Goal: Information Seeking & Learning: Learn about a topic

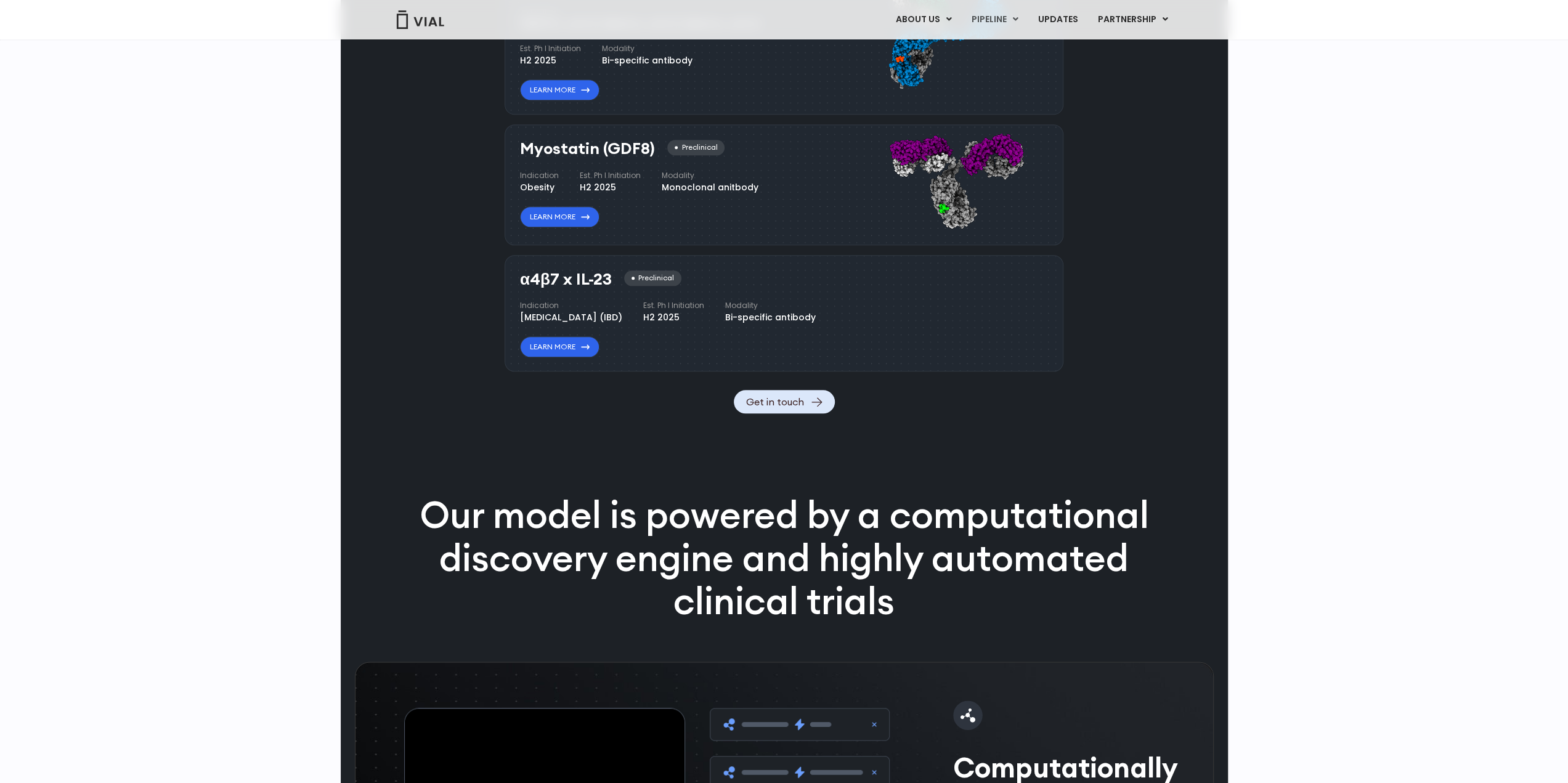
scroll to position [1294, 0]
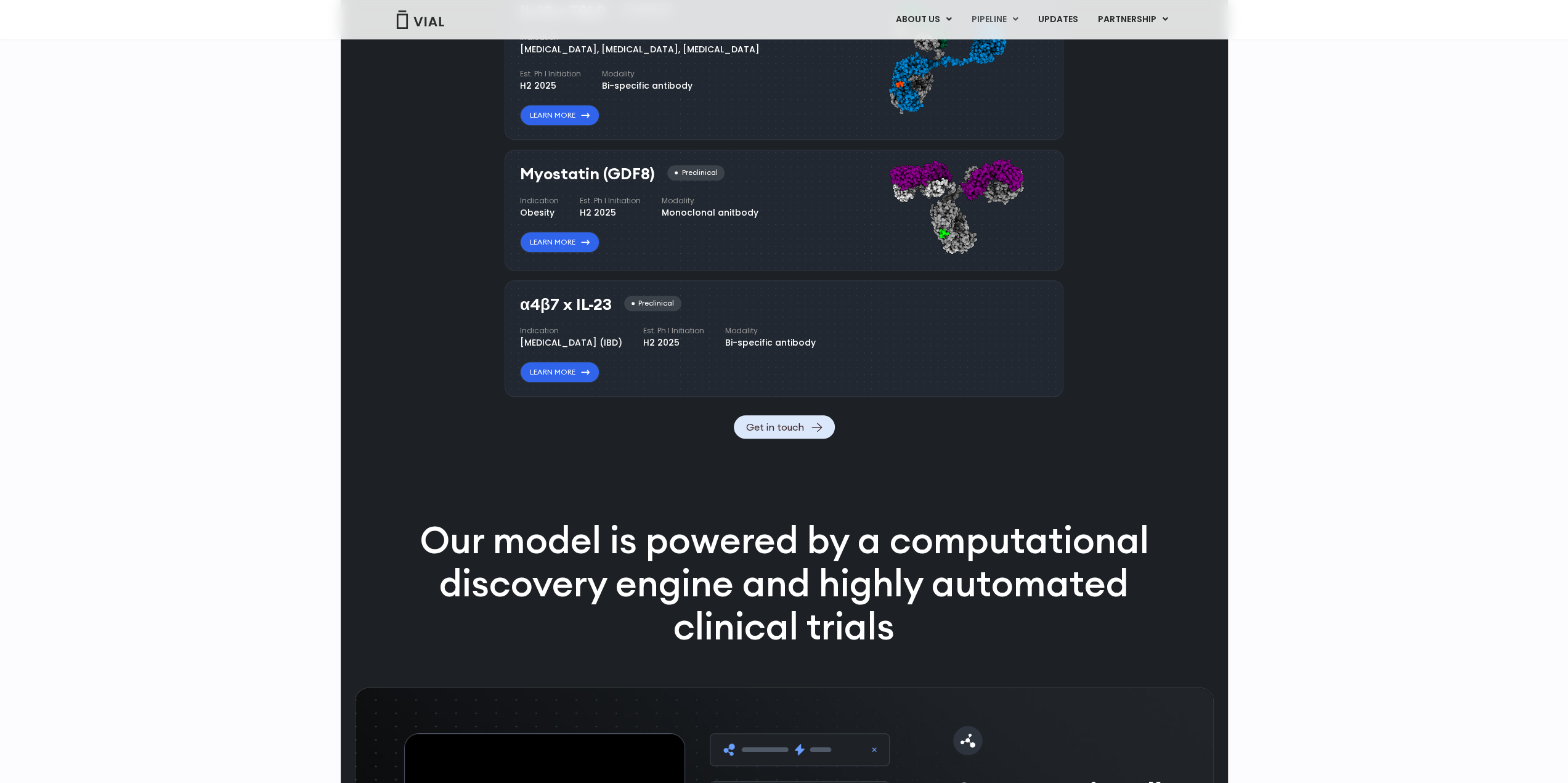
click at [213, 408] on div "Pipeline TL1A HLE Phase I VIAL-TL1A-HLE has started a phase 1 trial and remains…" at bounding box center [784, 471] width 1568 height 2543
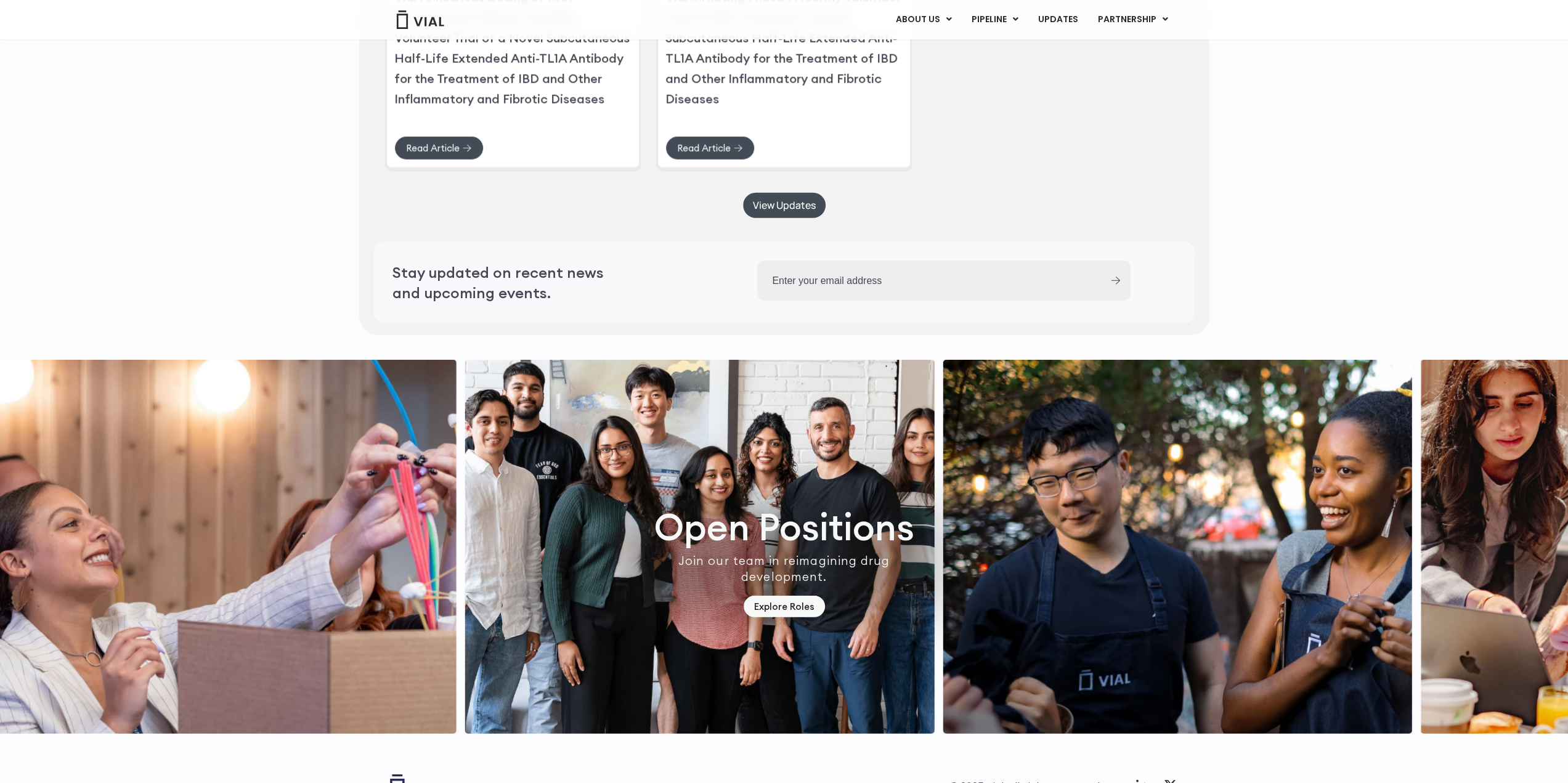
scroll to position [3299, 0]
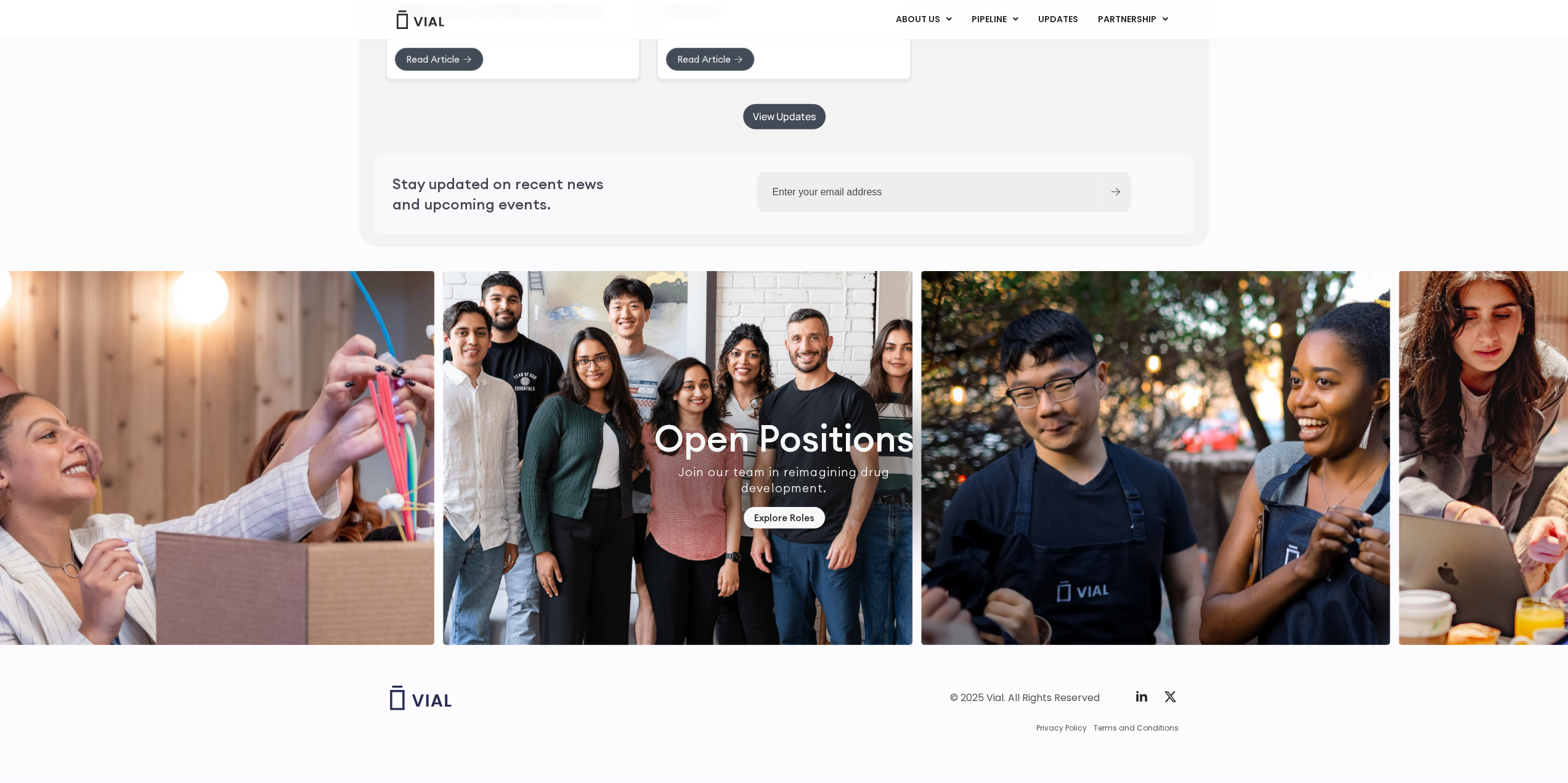
click at [302, 237] on div "Recent Updates Press Releases Vial Announces Dosing of First Participants in Ph…" at bounding box center [784, 20] width 1568 height 465
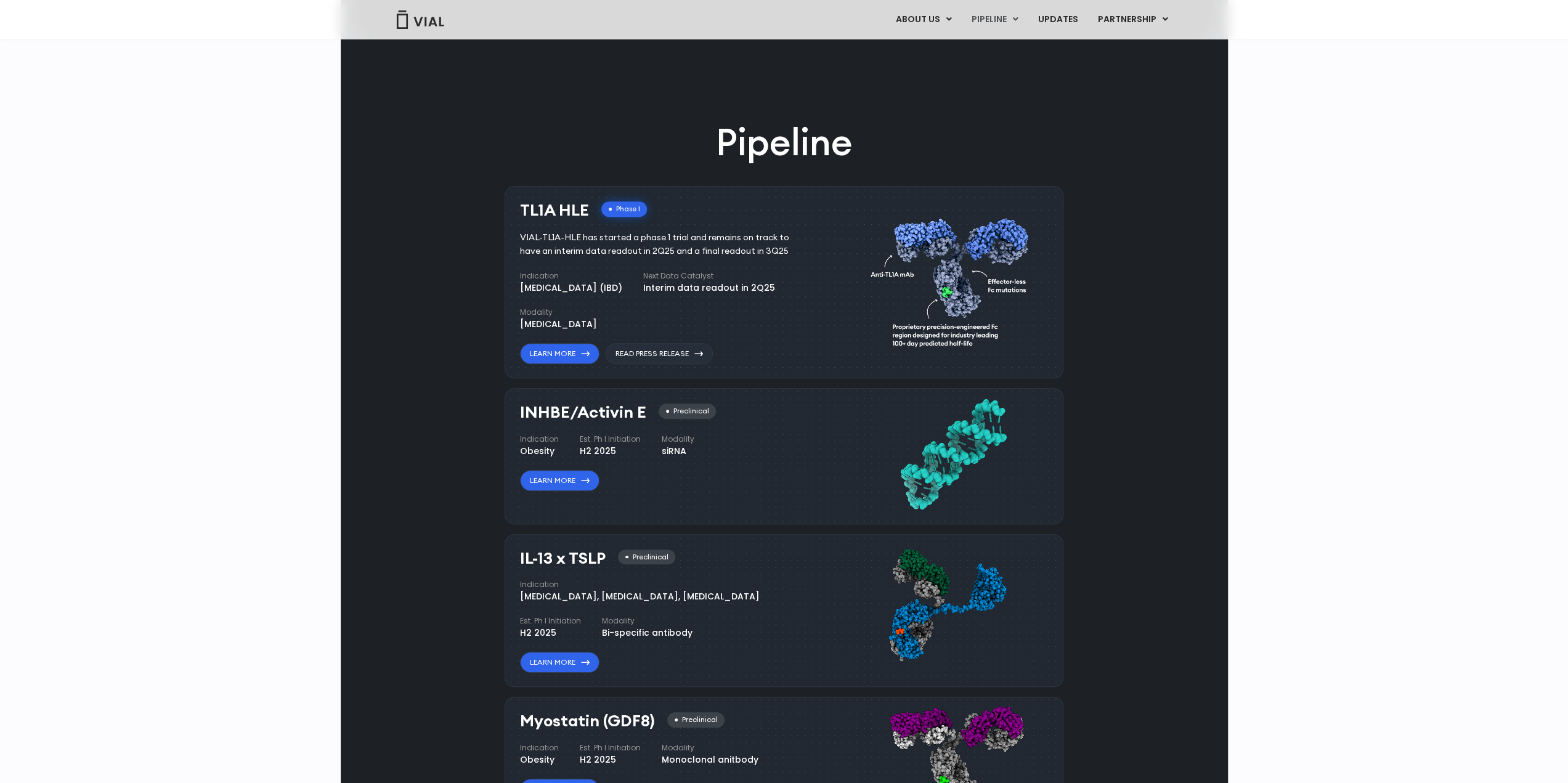
scroll to position [712, 0]
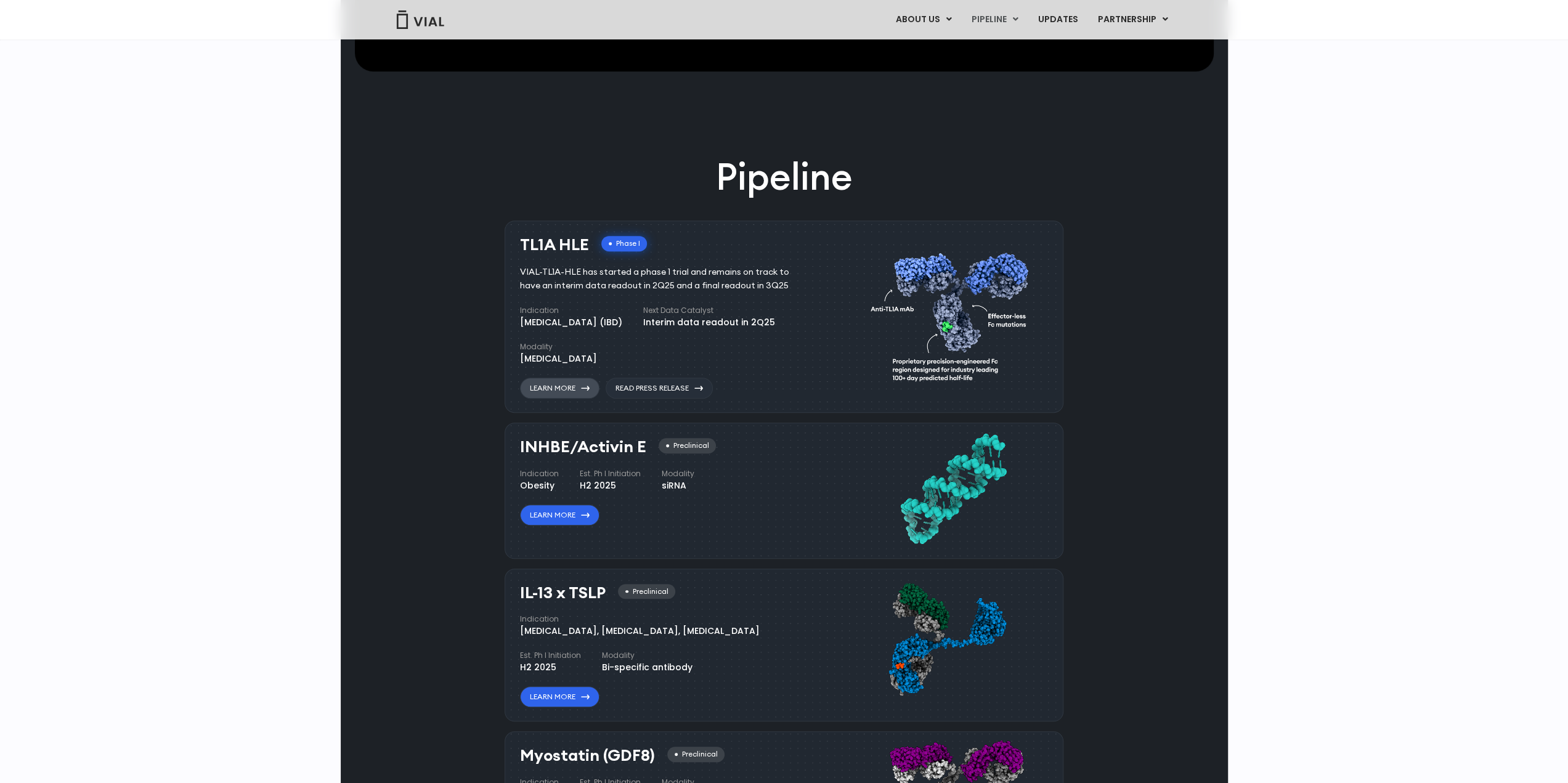
click at [551, 391] on link "Learn More" at bounding box center [560, 388] width 79 height 21
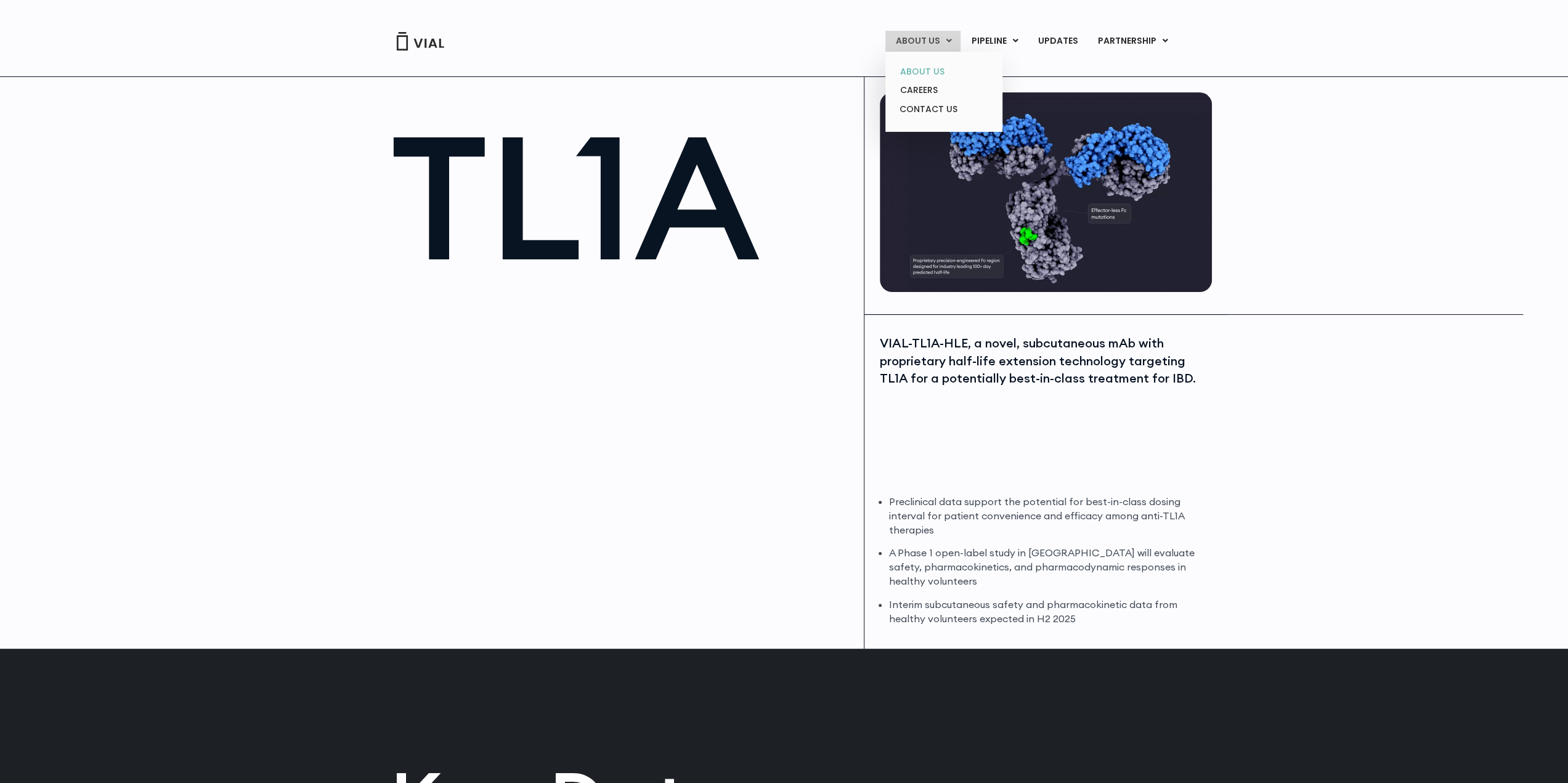
click at [927, 71] on link "ABOUT US" at bounding box center [944, 71] width 108 height 19
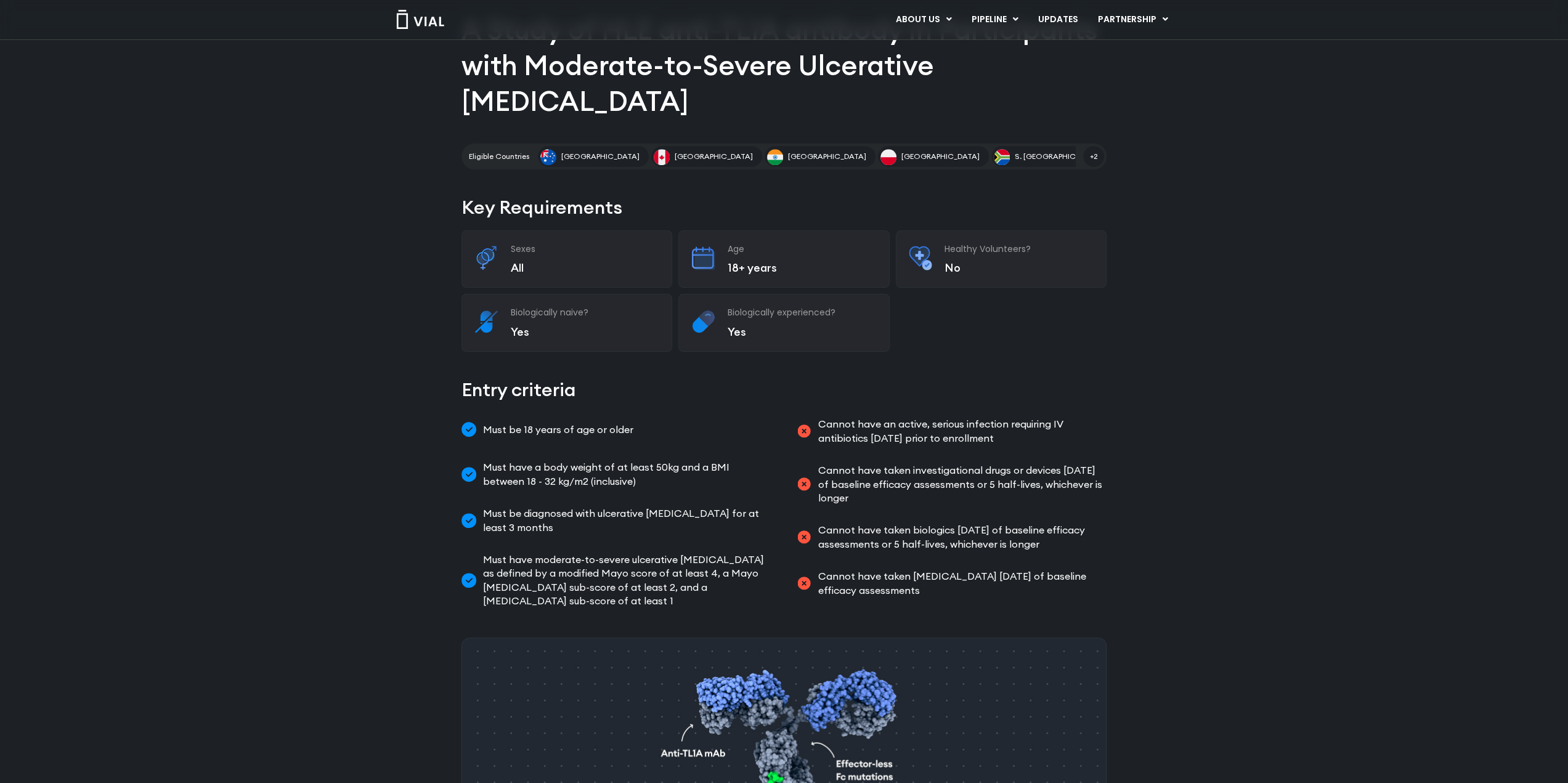
scroll to position [9, 0]
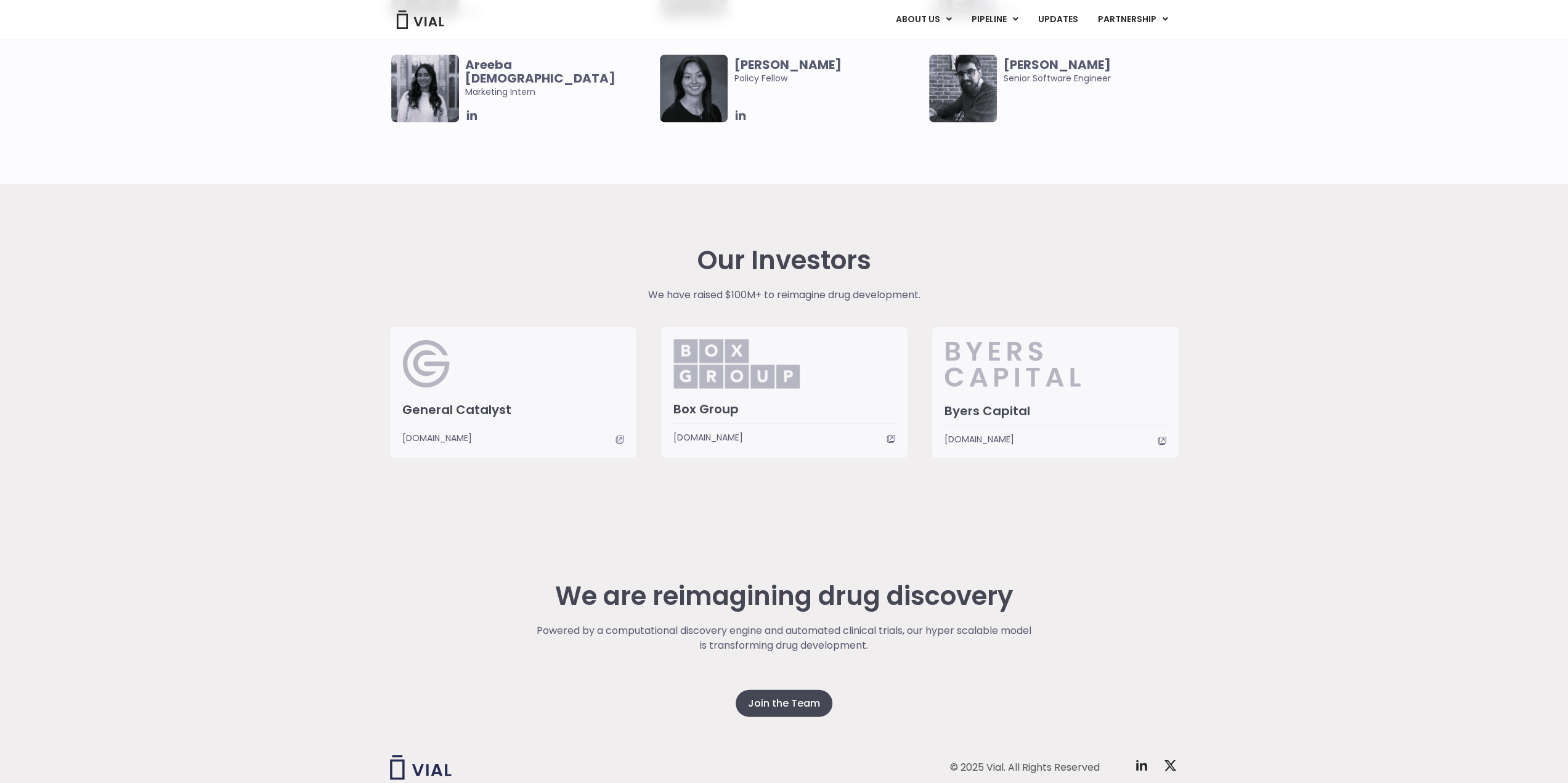
scroll to position [2722, 0]
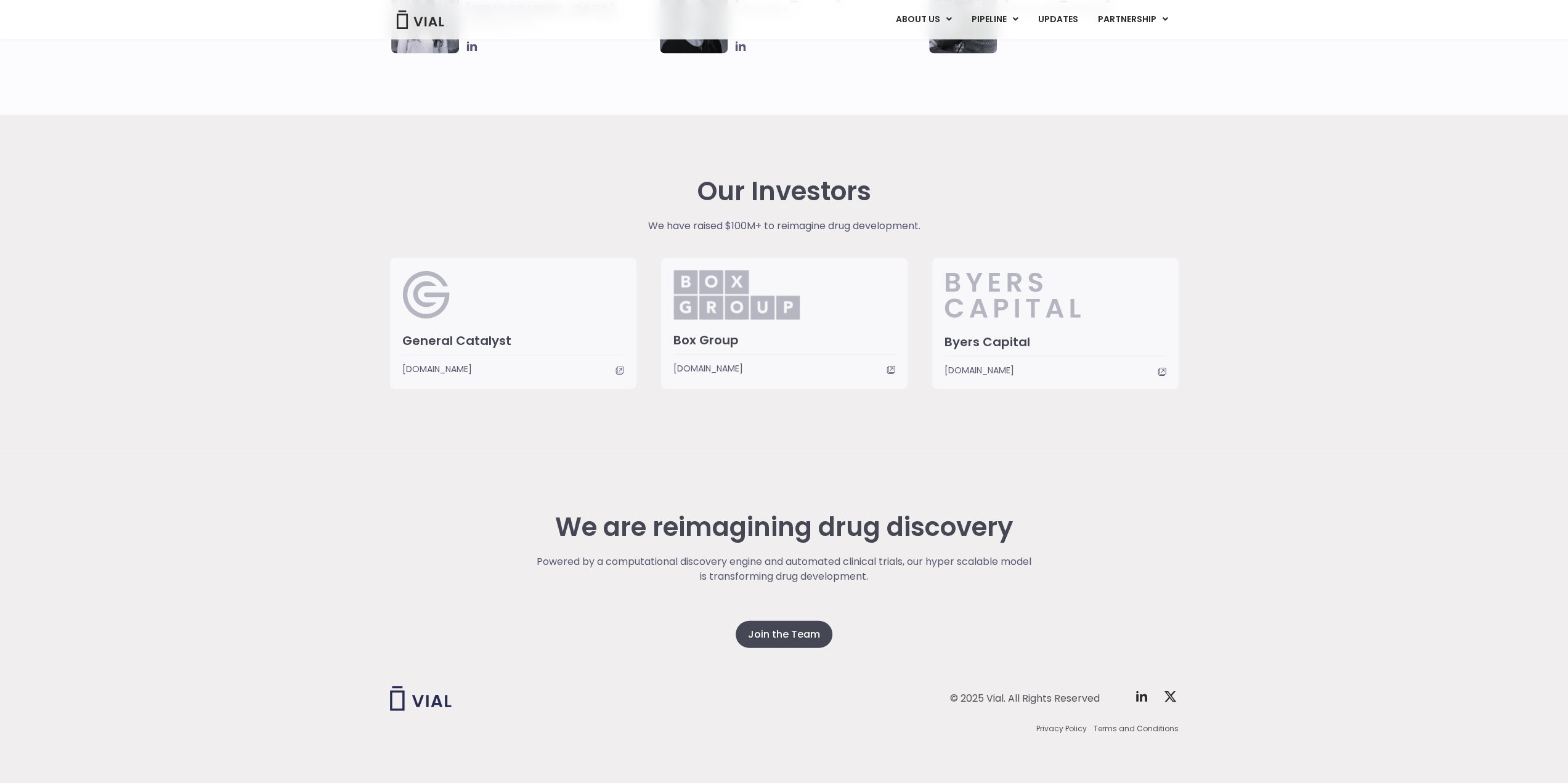
click at [496, 490] on div "We are reimagining drug discovery Powered by a computational discovery engine a…" at bounding box center [784, 617] width 789 height 333
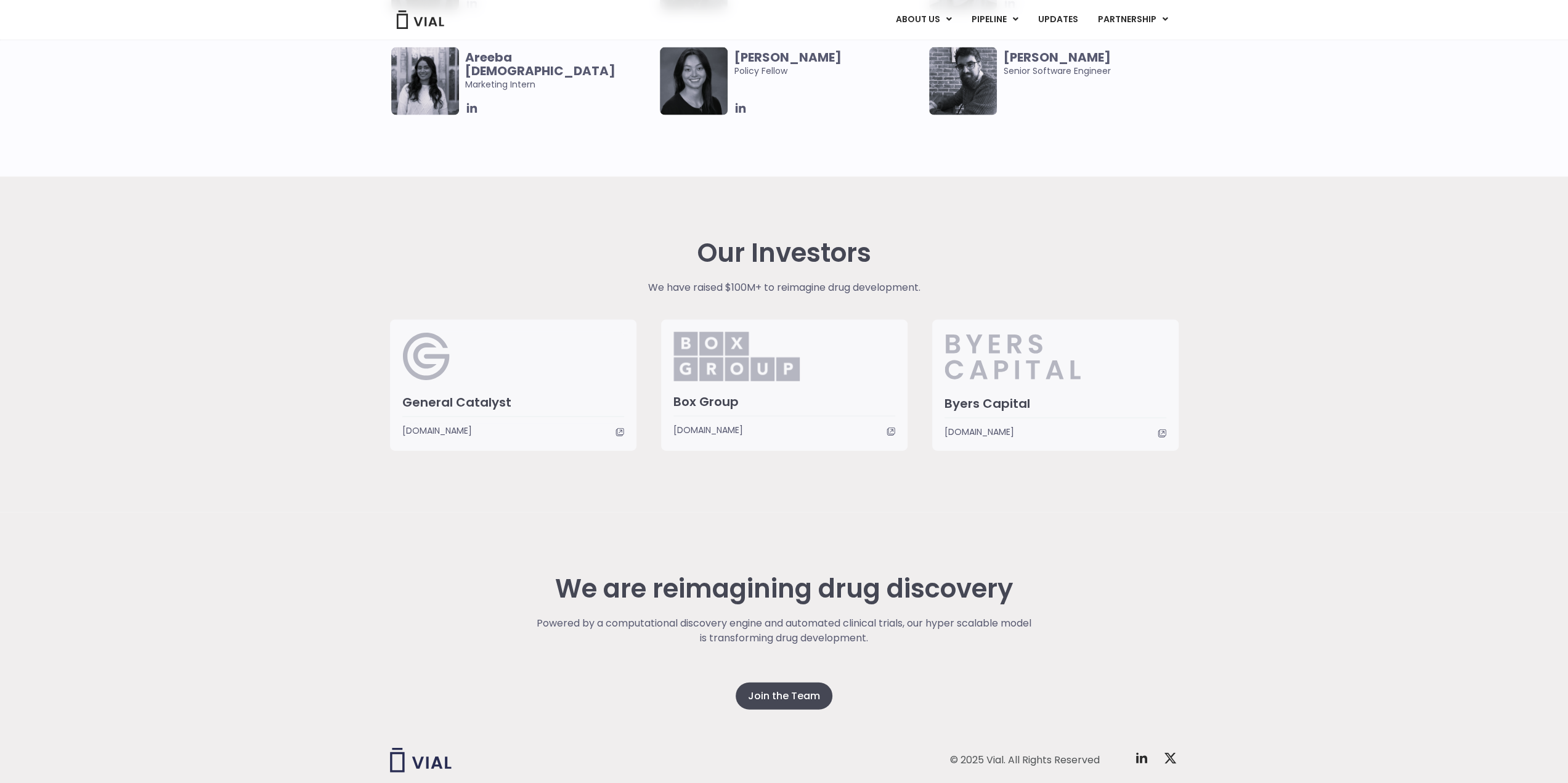
scroll to position [2414, 0]
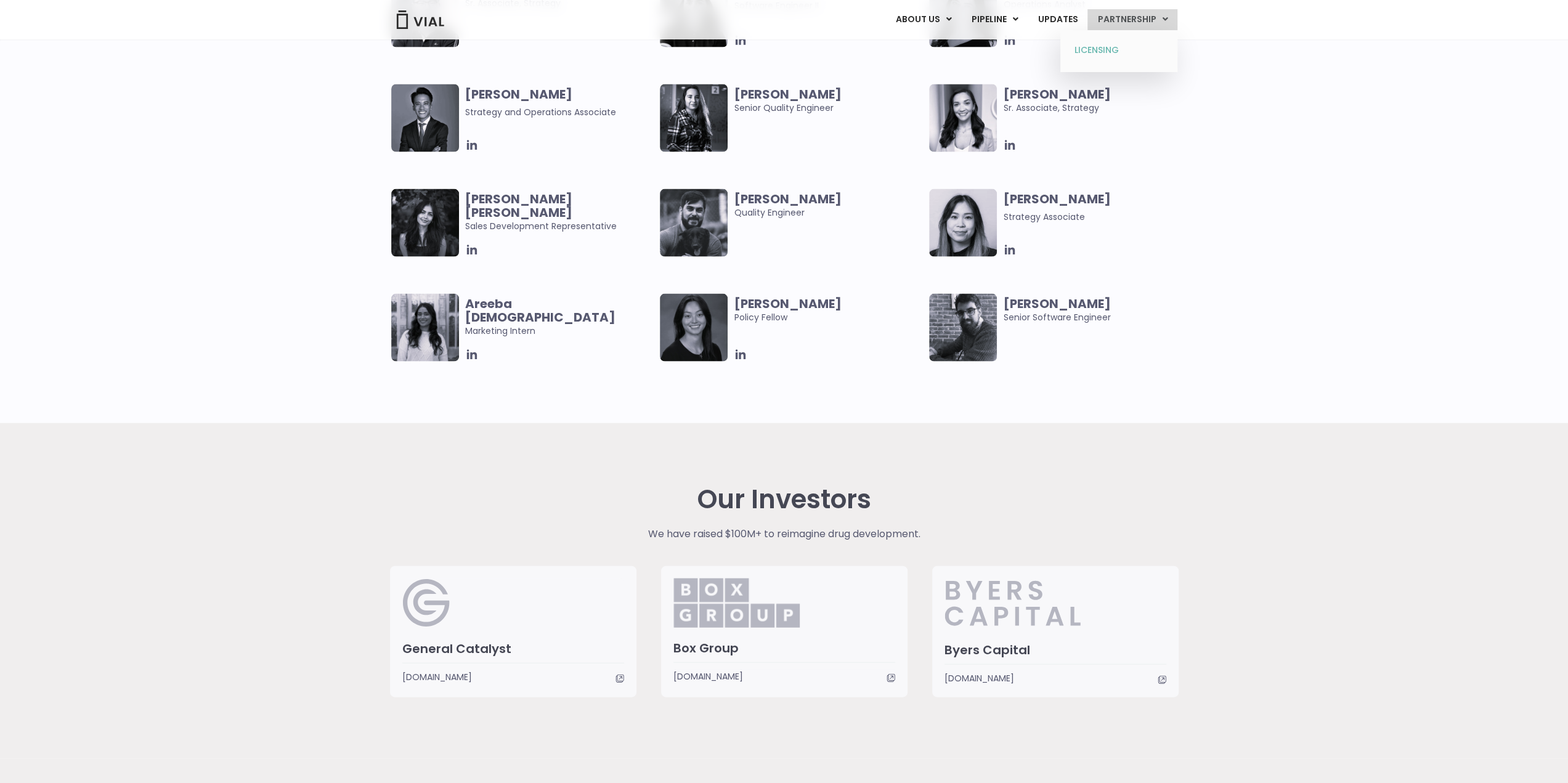
click at [1111, 42] on link "LICENSING" at bounding box center [1119, 50] width 108 height 19
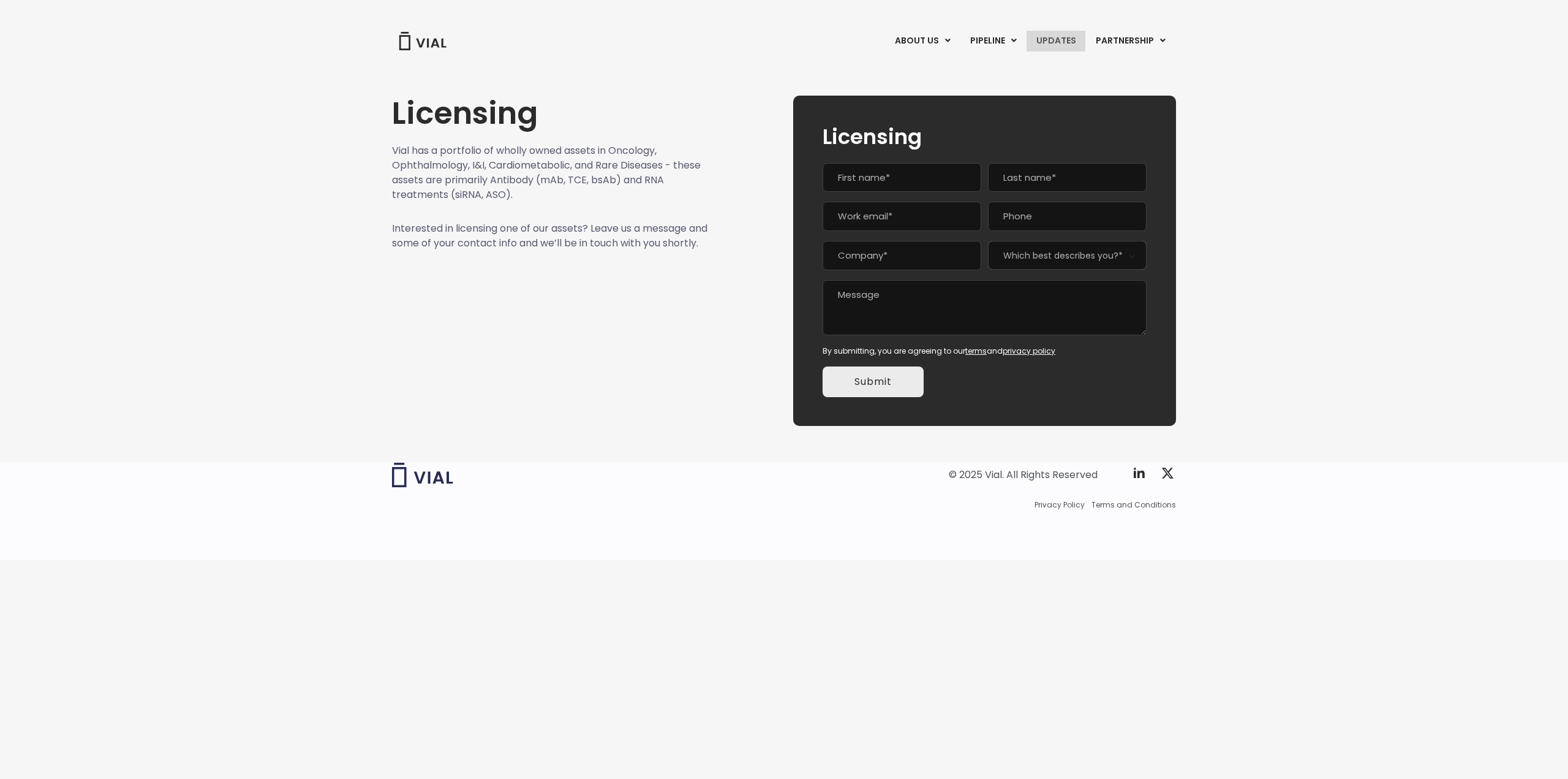
click at [1063, 38] on link "UPDATES" at bounding box center [1056, 41] width 59 height 21
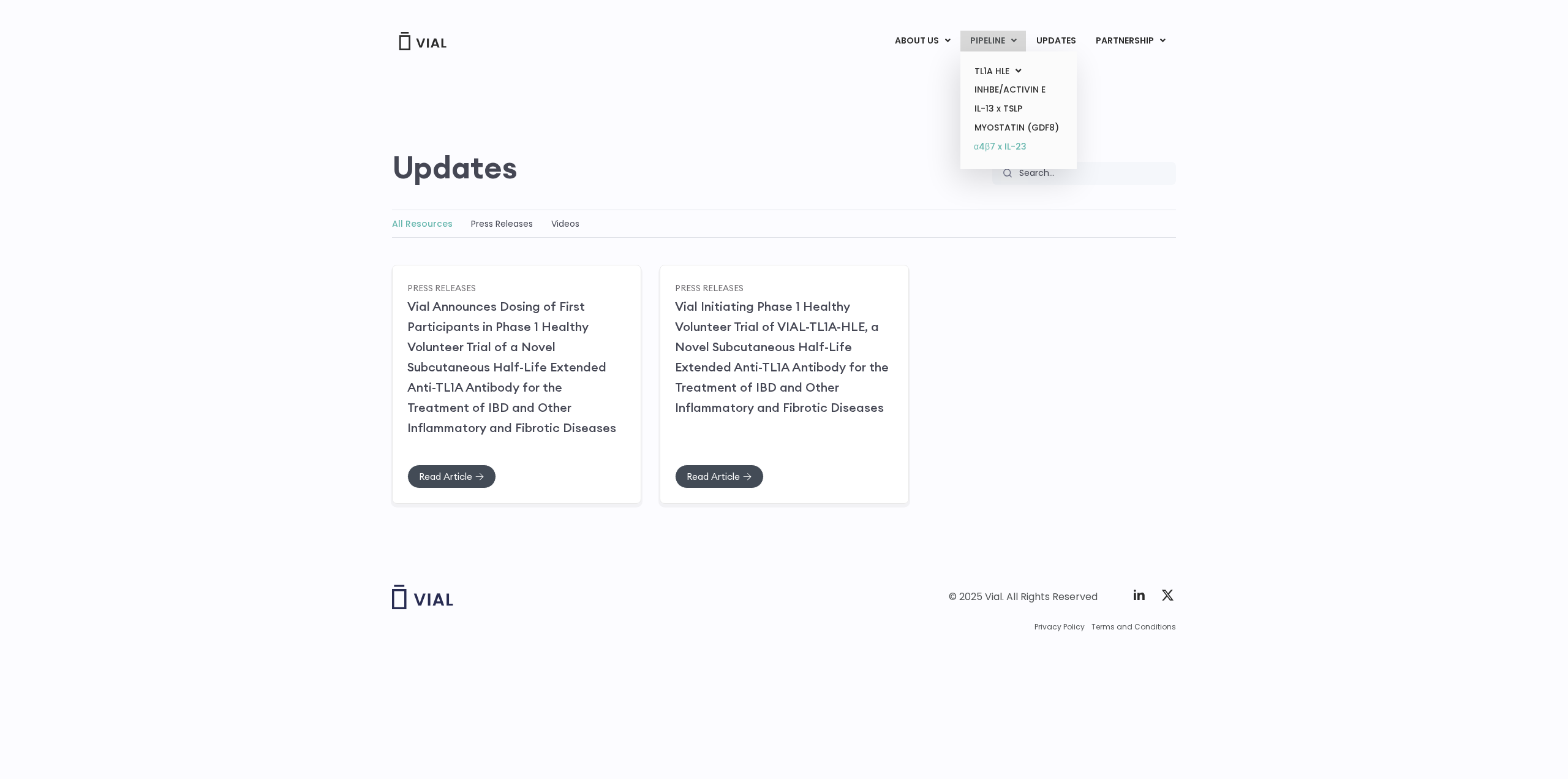
click at [1006, 149] on link "α4β7 x IL-23" at bounding box center [1019, 147] width 107 height 19
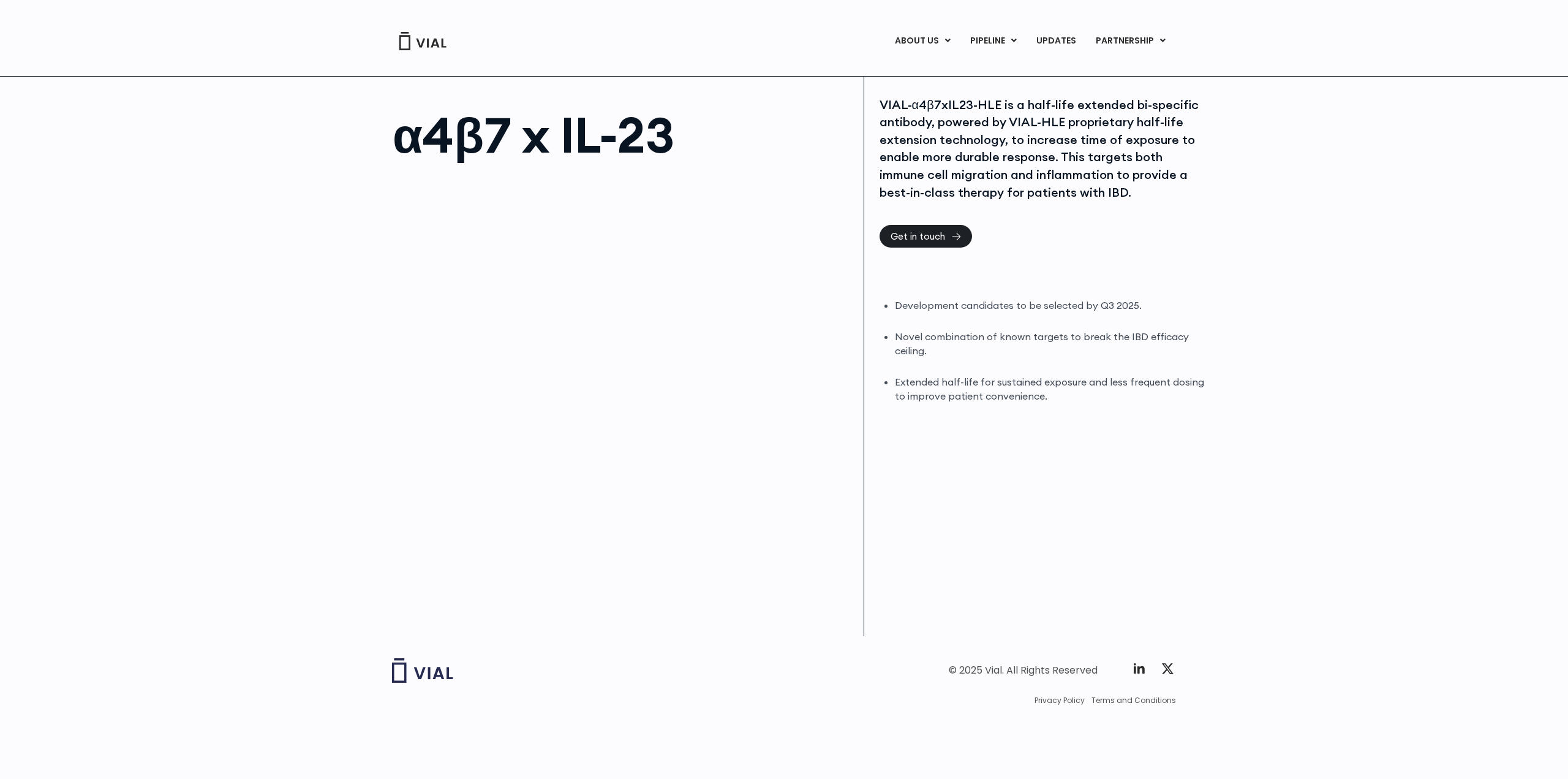
click at [426, 47] on img at bounding box center [423, 41] width 49 height 19
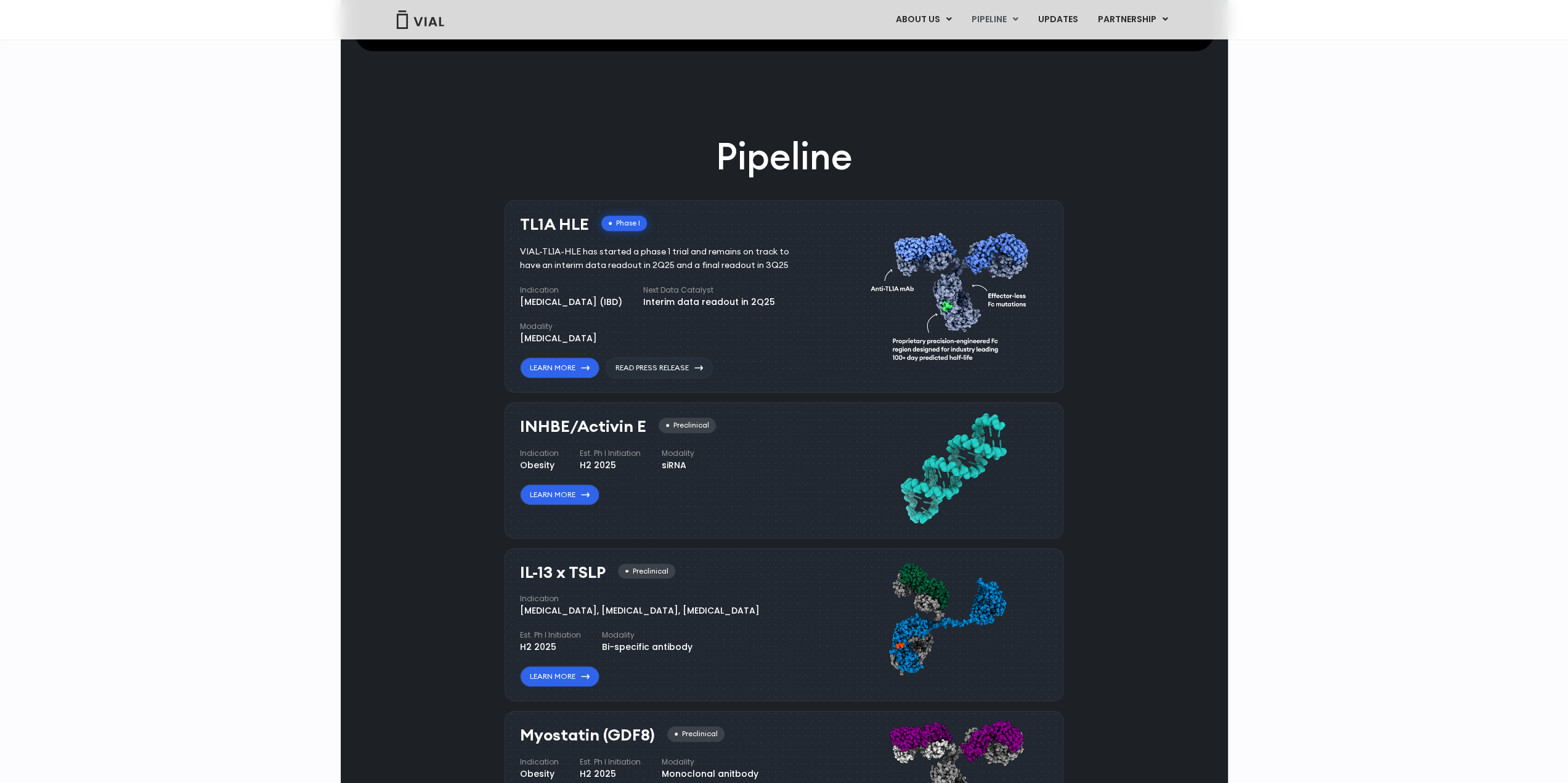
scroll to position [739, 0]
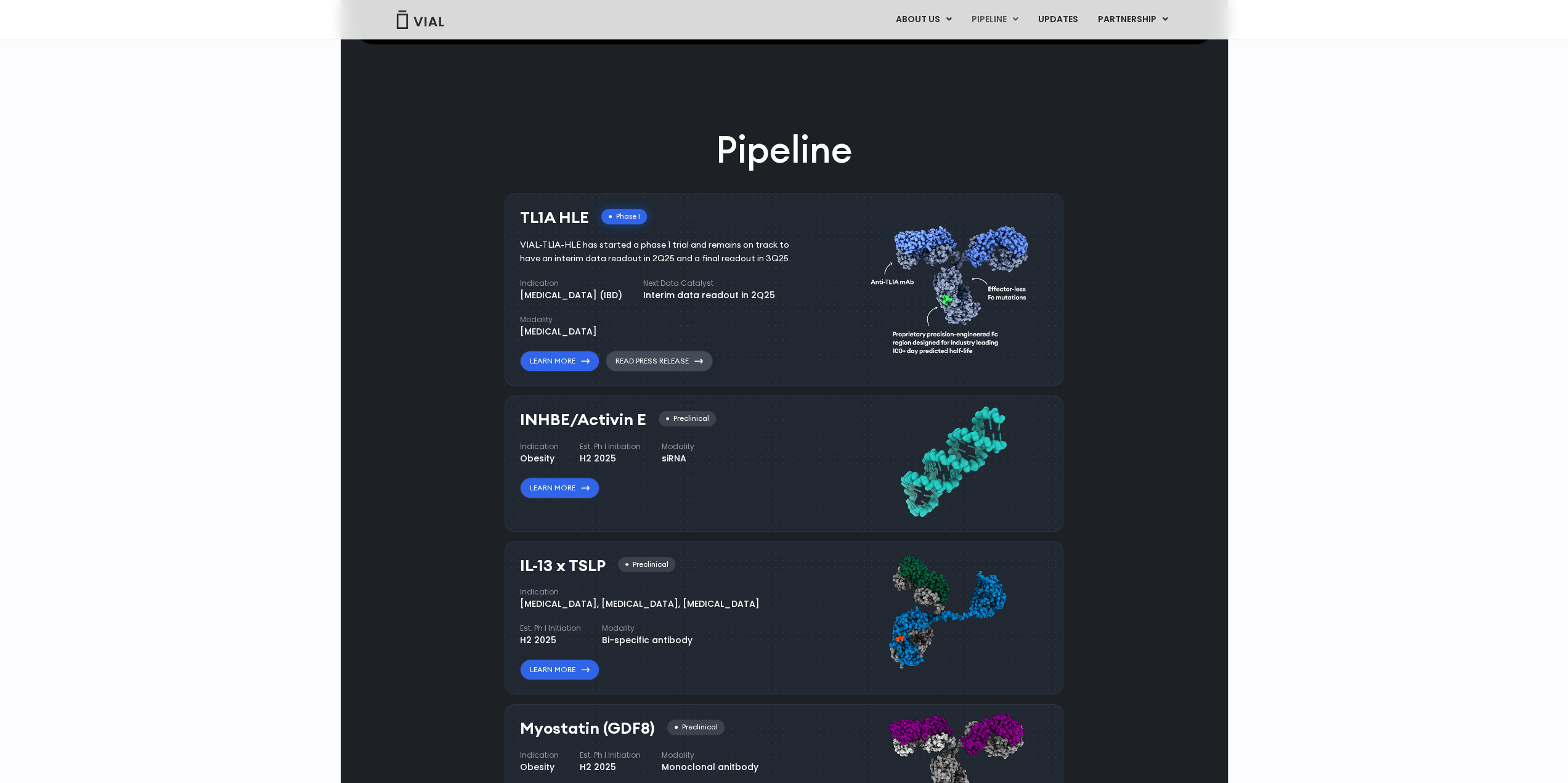
click at [668, 361] on link "Read Press Release" at bounding box center [659, 361] width 107 height 21
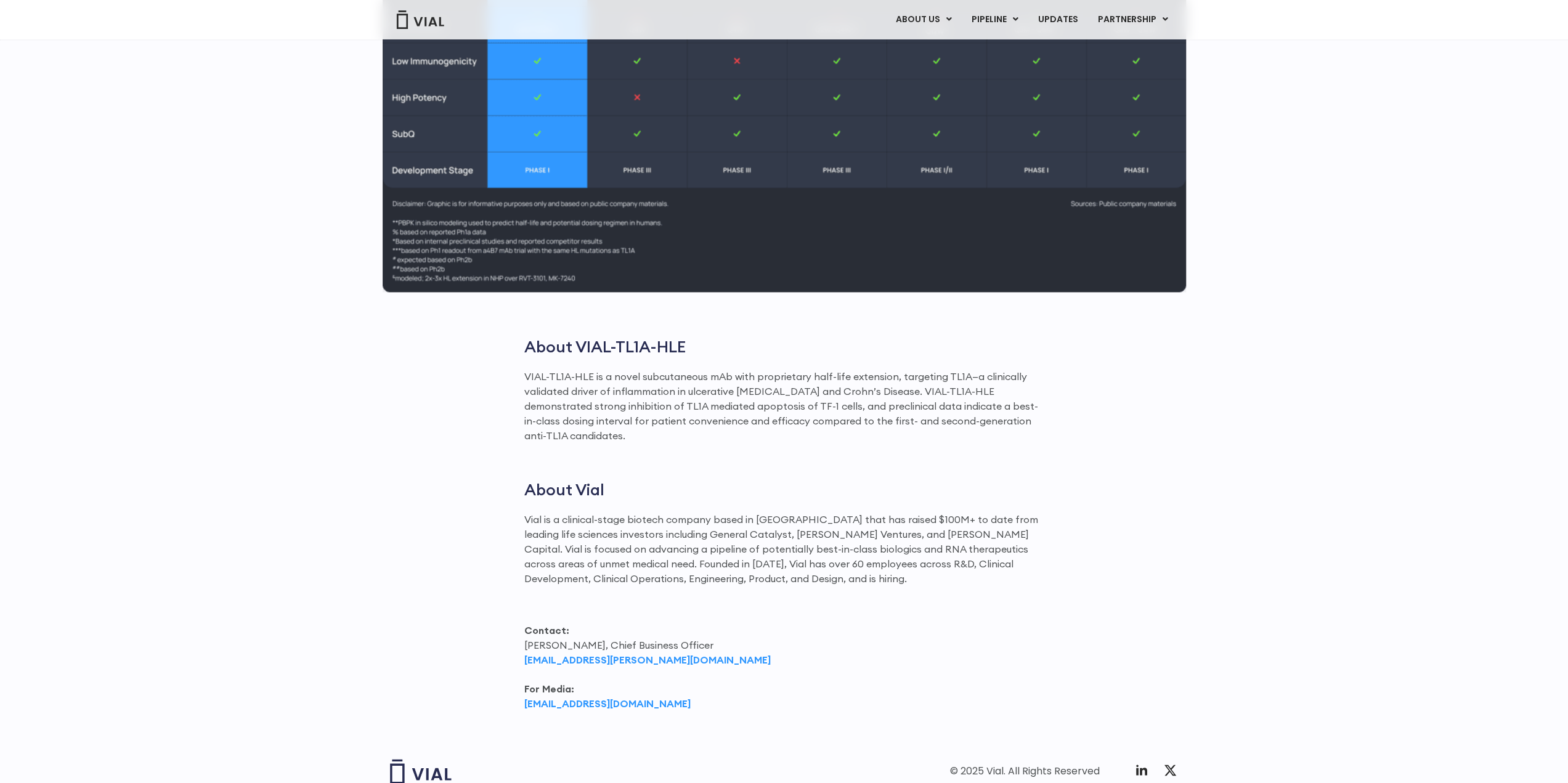
scroll to position [1540, 0]
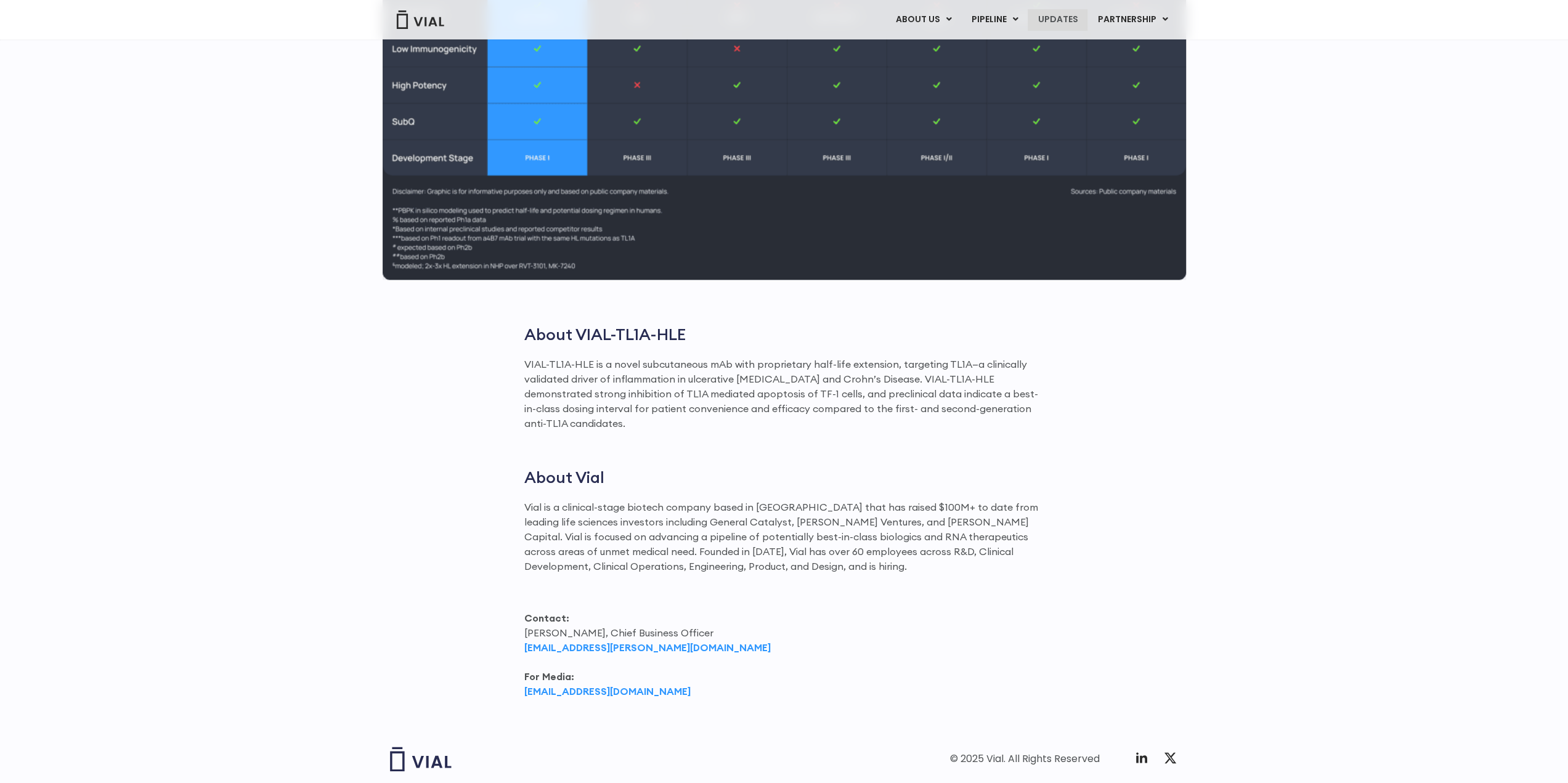
click at [1058, 15] on link "UPDATES" at bounding box center [1057, 19] width 59 height 21
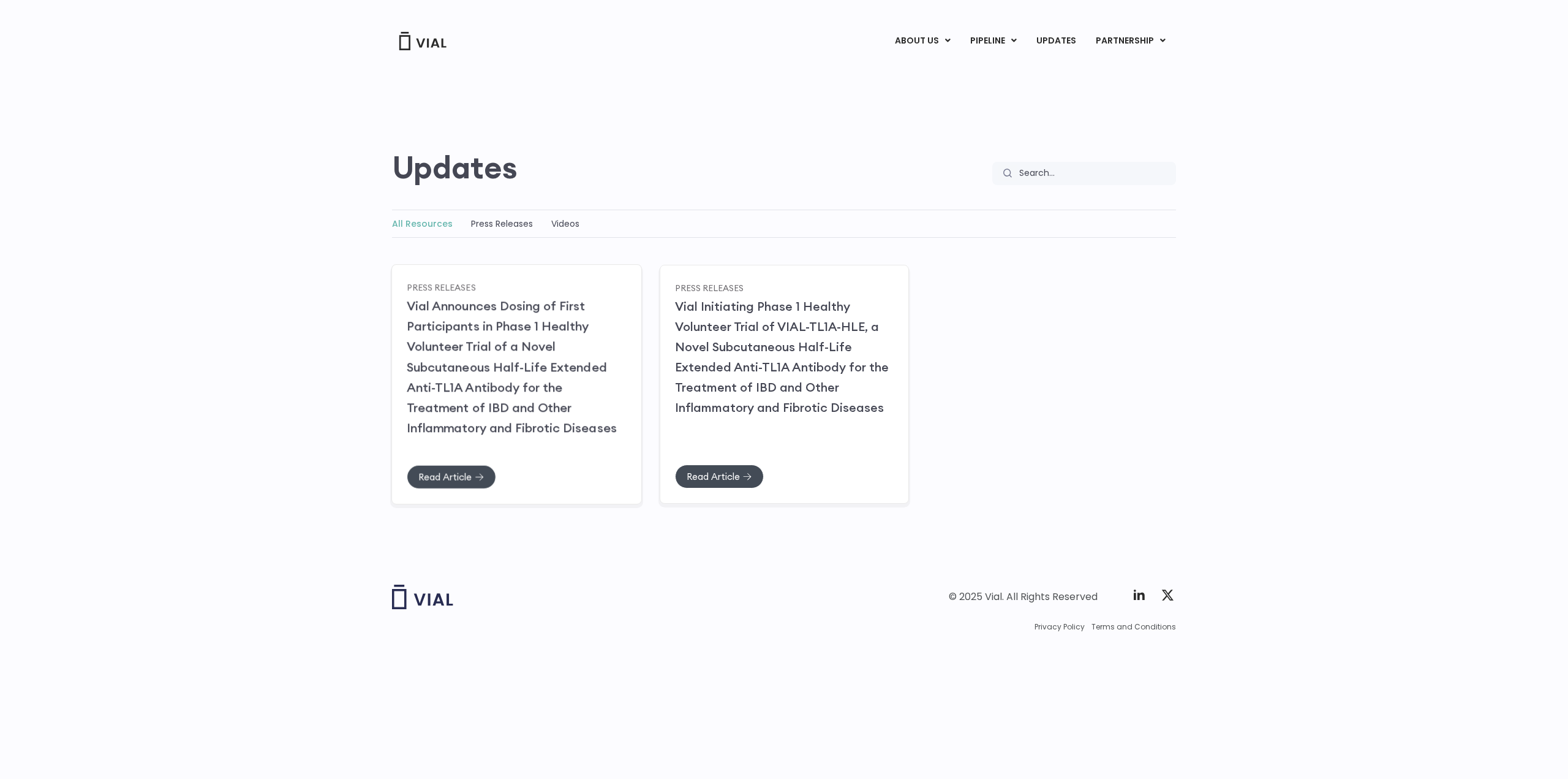
click at [509, 362] on link "Vial Announces Dosing of First Participants in Phase 1 Healthy Volunteer Trial …" at bounding box center [511, 367] width 210 height 138
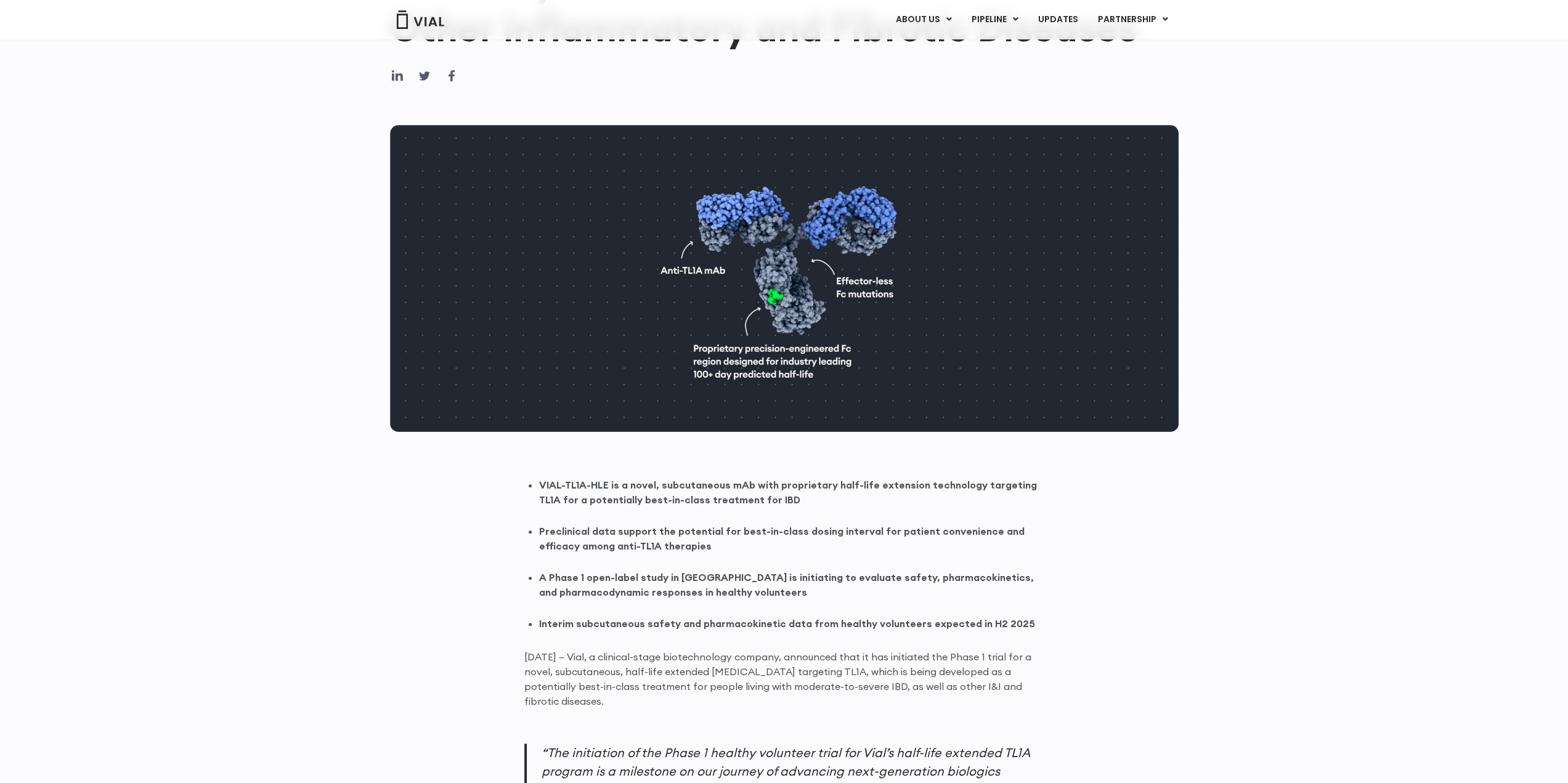
scroll to position [292, 0]
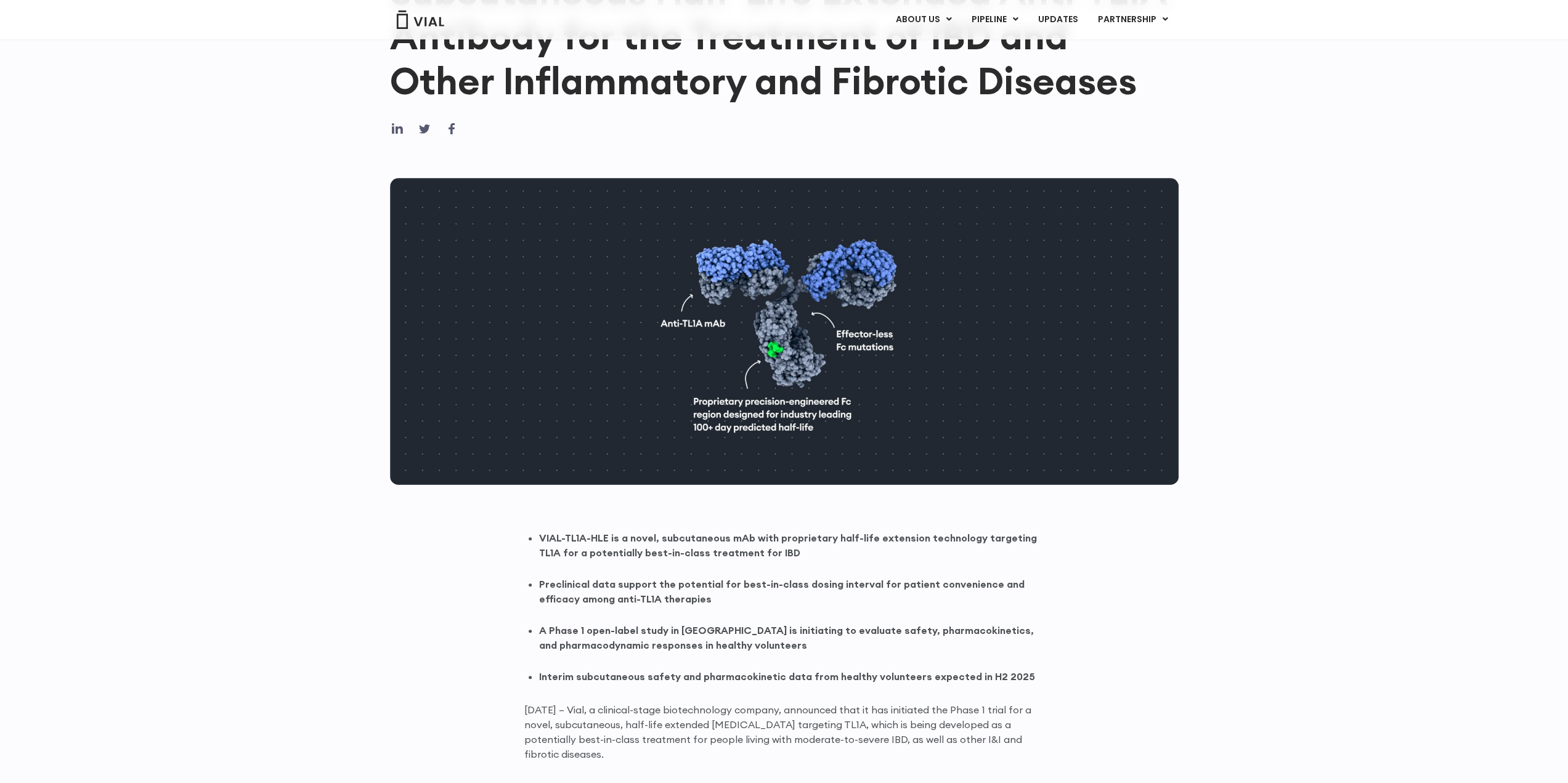
click at [420, 23] on img at bounding box center [420, 20] width 49 height 19
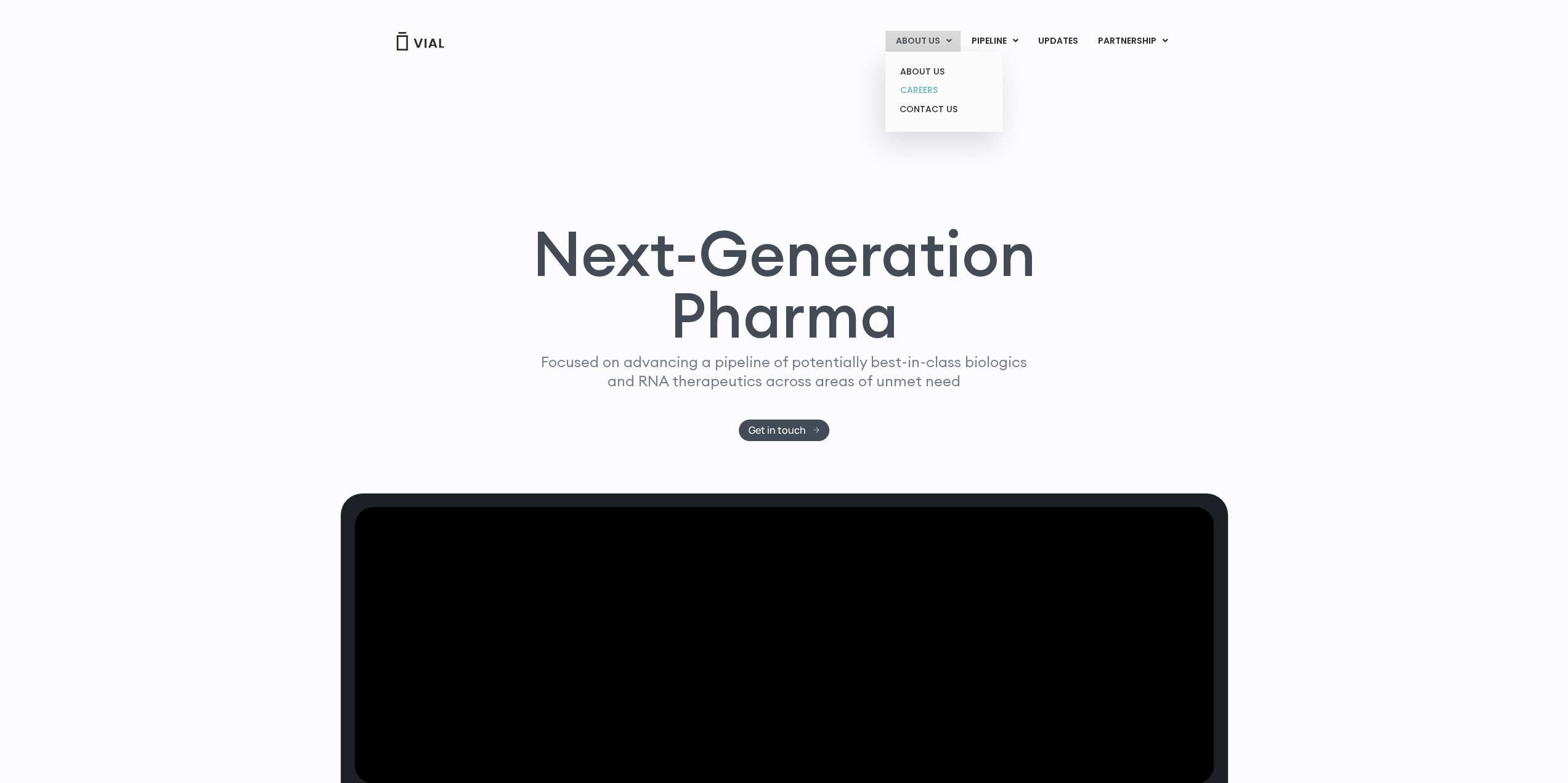
click at [919, 87] on link "CAREERS" at bounding box center [944, 90] width 108 height 19
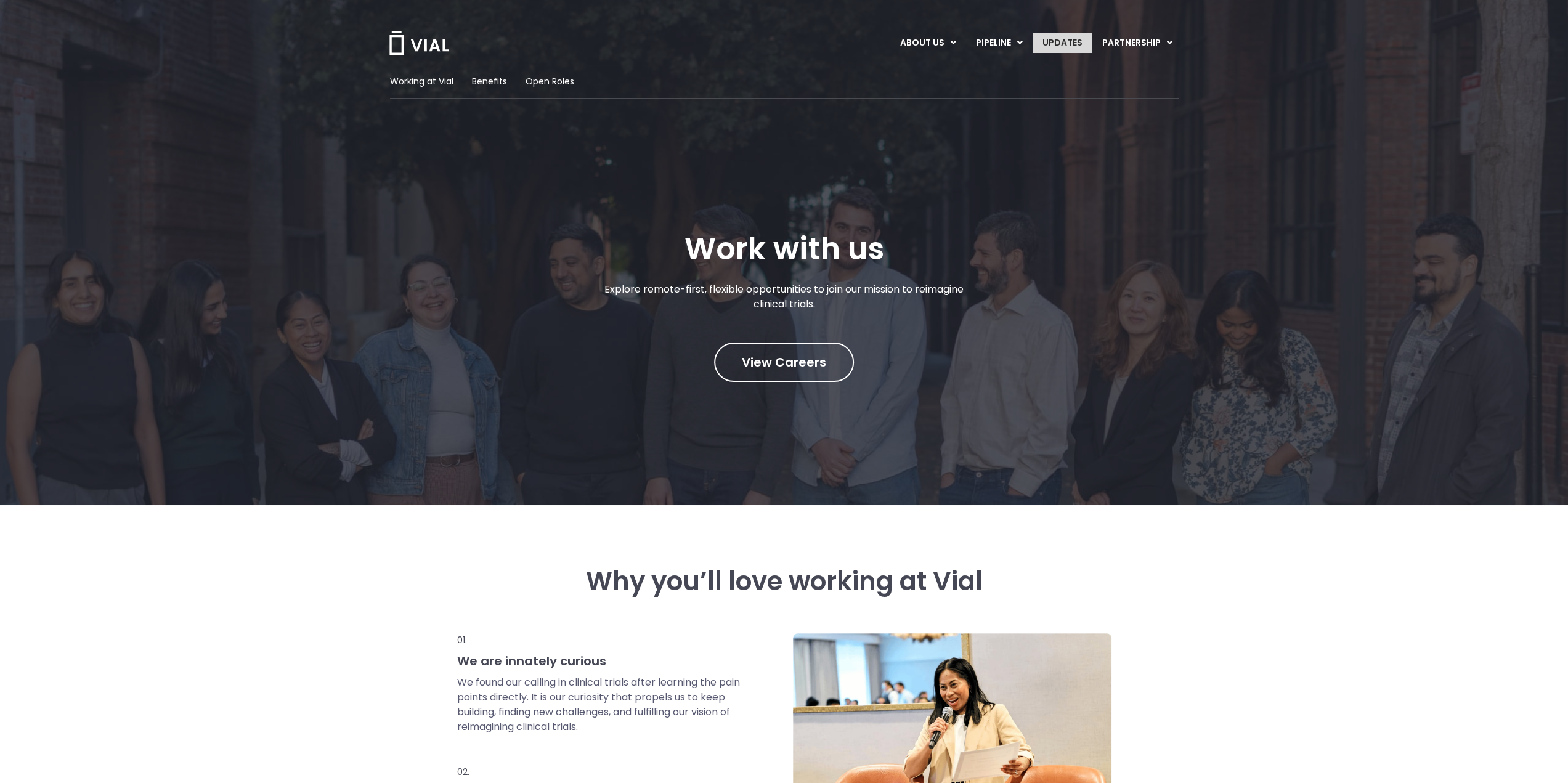
click at [1065, 39] on link "UPDATES" at bounding box center [1062, 42] width 59 height 21
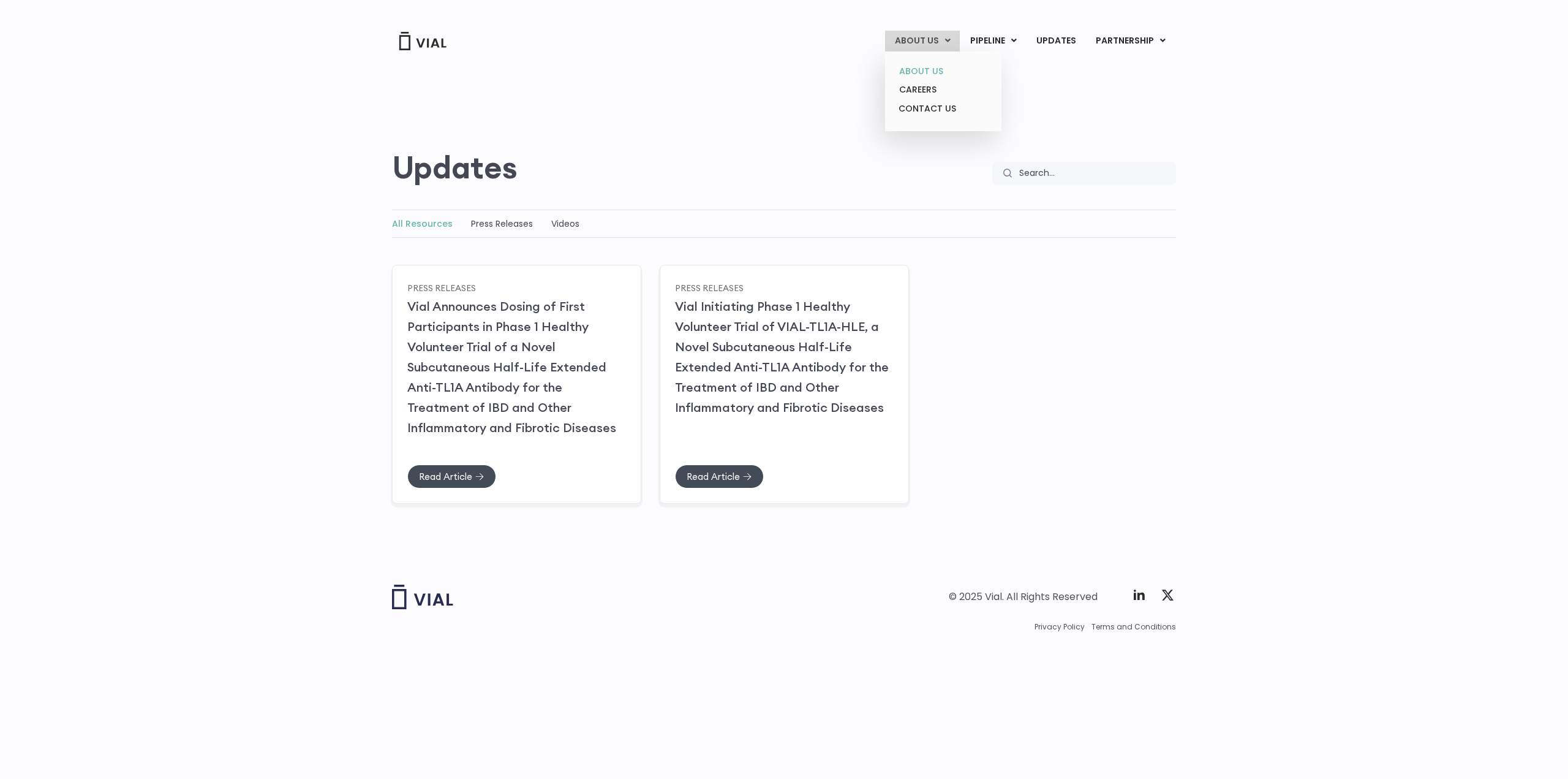
click at [918, 70] on link "ABOUT US" at bounding box center [943, 71] width 107 height 19
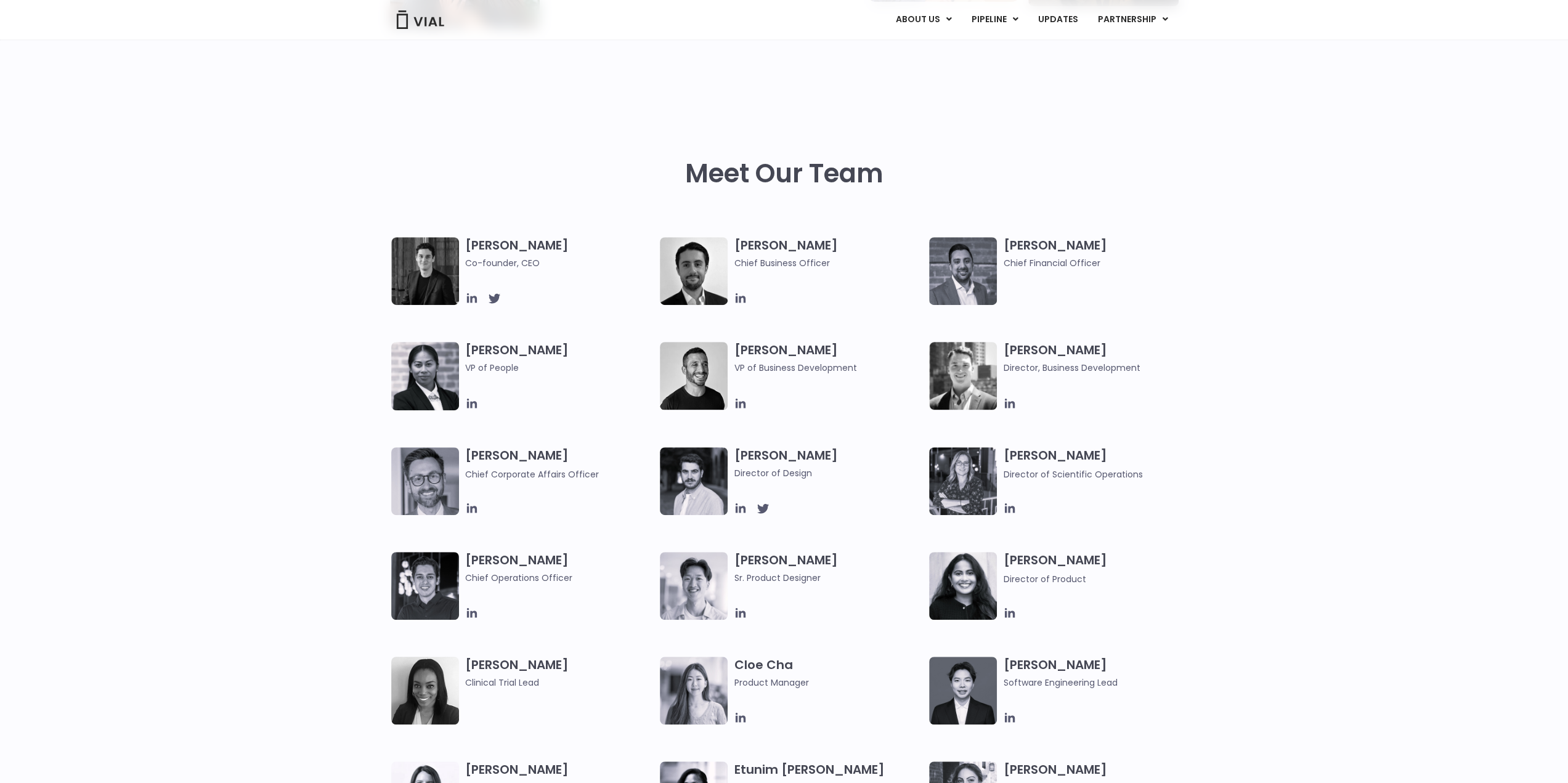
scroll to position [493, 0]
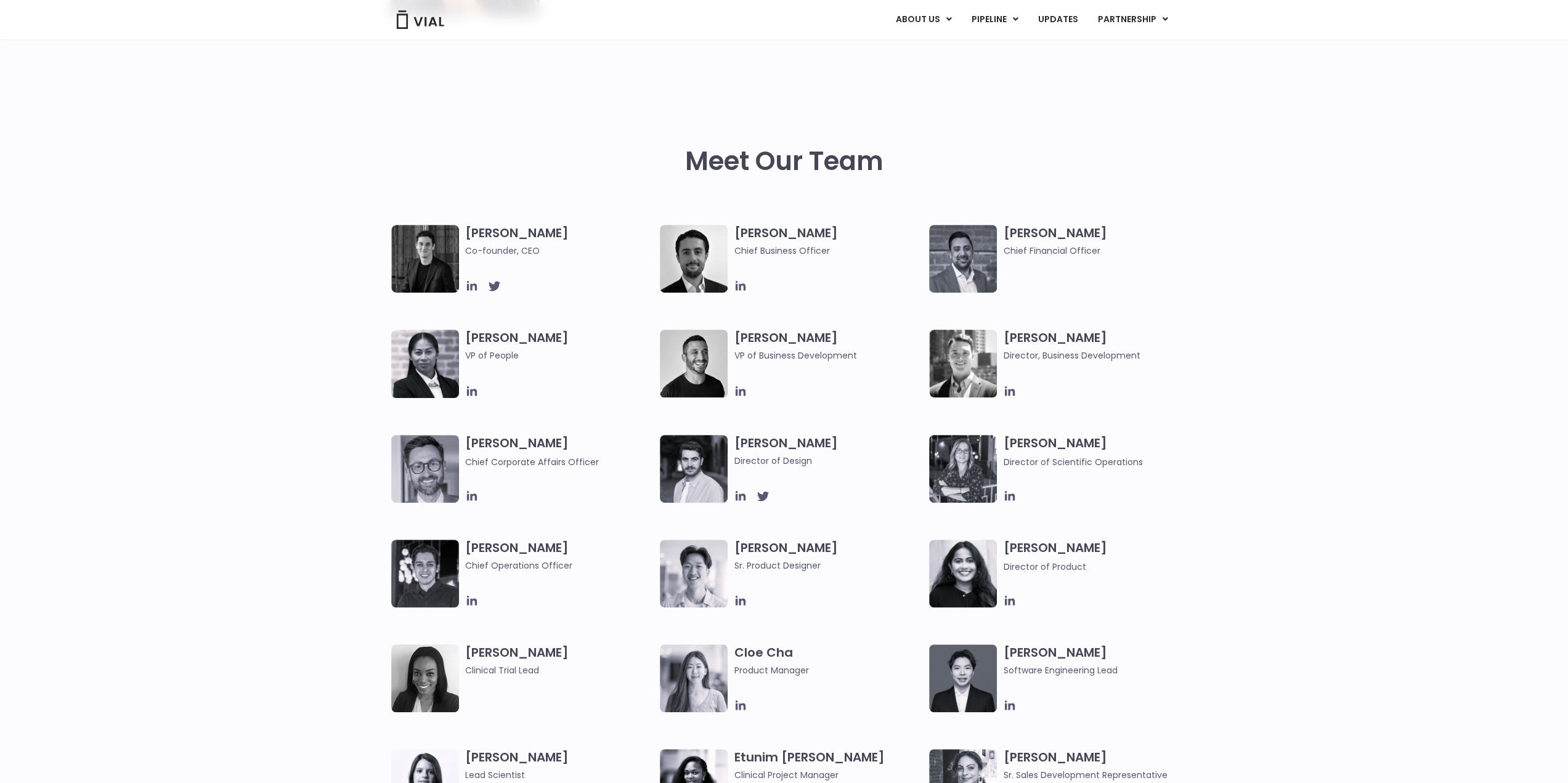
click at [522, 225] on h3 "Simon Burns Co-founder, CEO" at bounding box center [560, 241] width 190 height 32
click at [517, 241] on h3 "Simon Burns Co-founder, CEO" at bounding box center [560, 241] width 190 height 32
click at [522, 251] on span "Co-founder, CEO" at bounding box center [560, 251] width 190 height 14
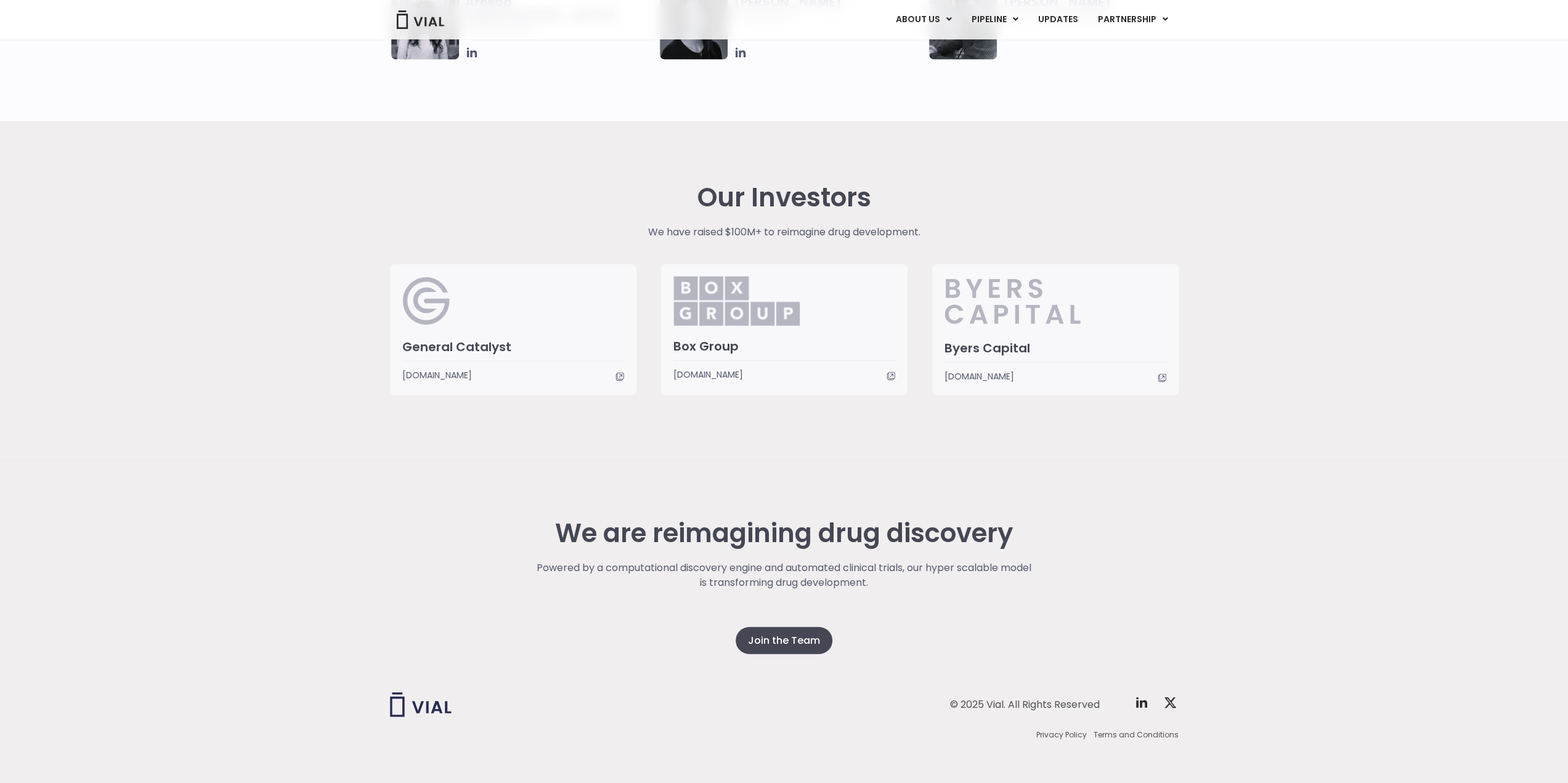
scroll to position [2722, 0]
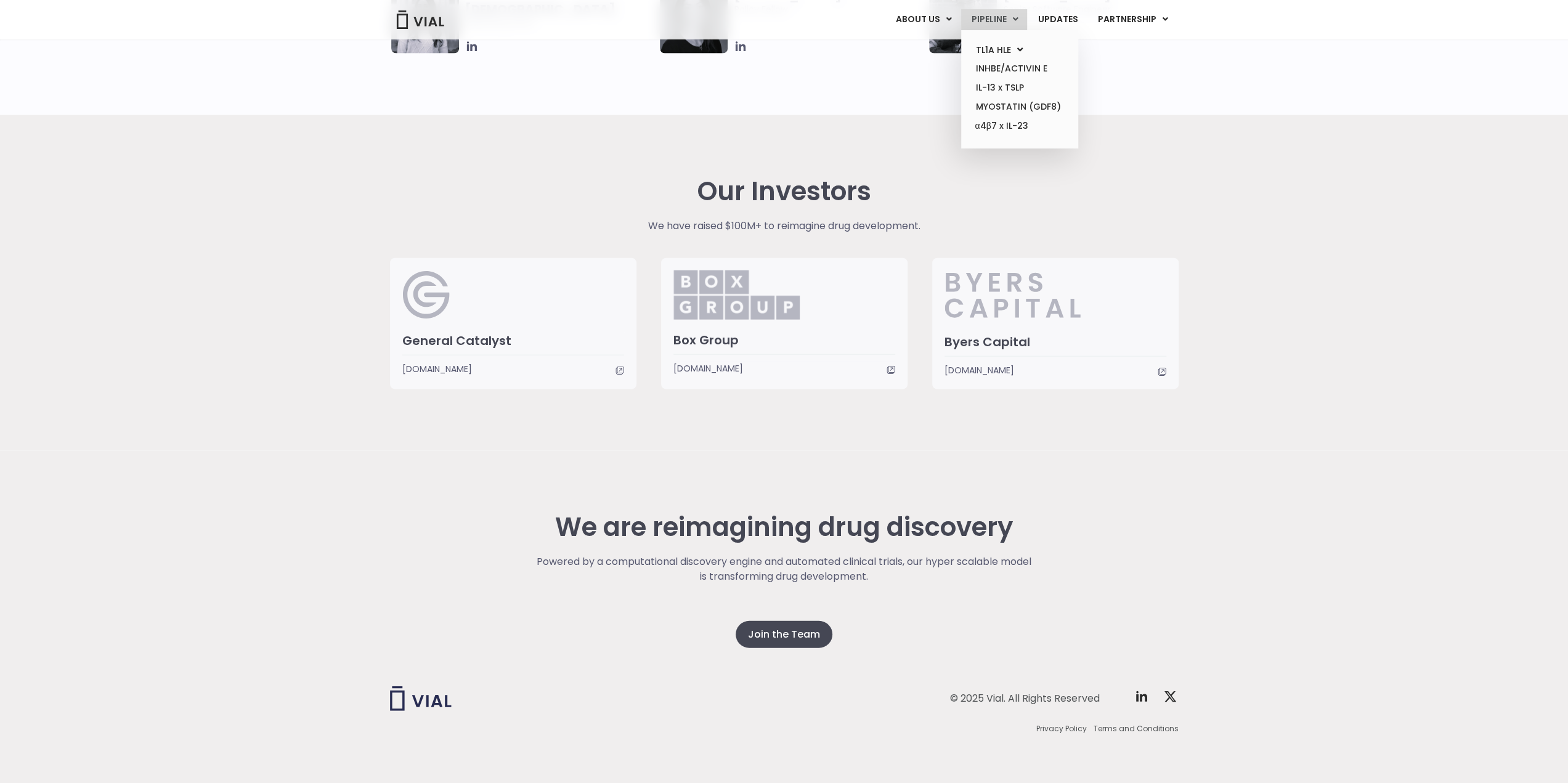
click at [992, 15] on link "PIPELINE" at bounding box center [994, 19] width 66 height 21
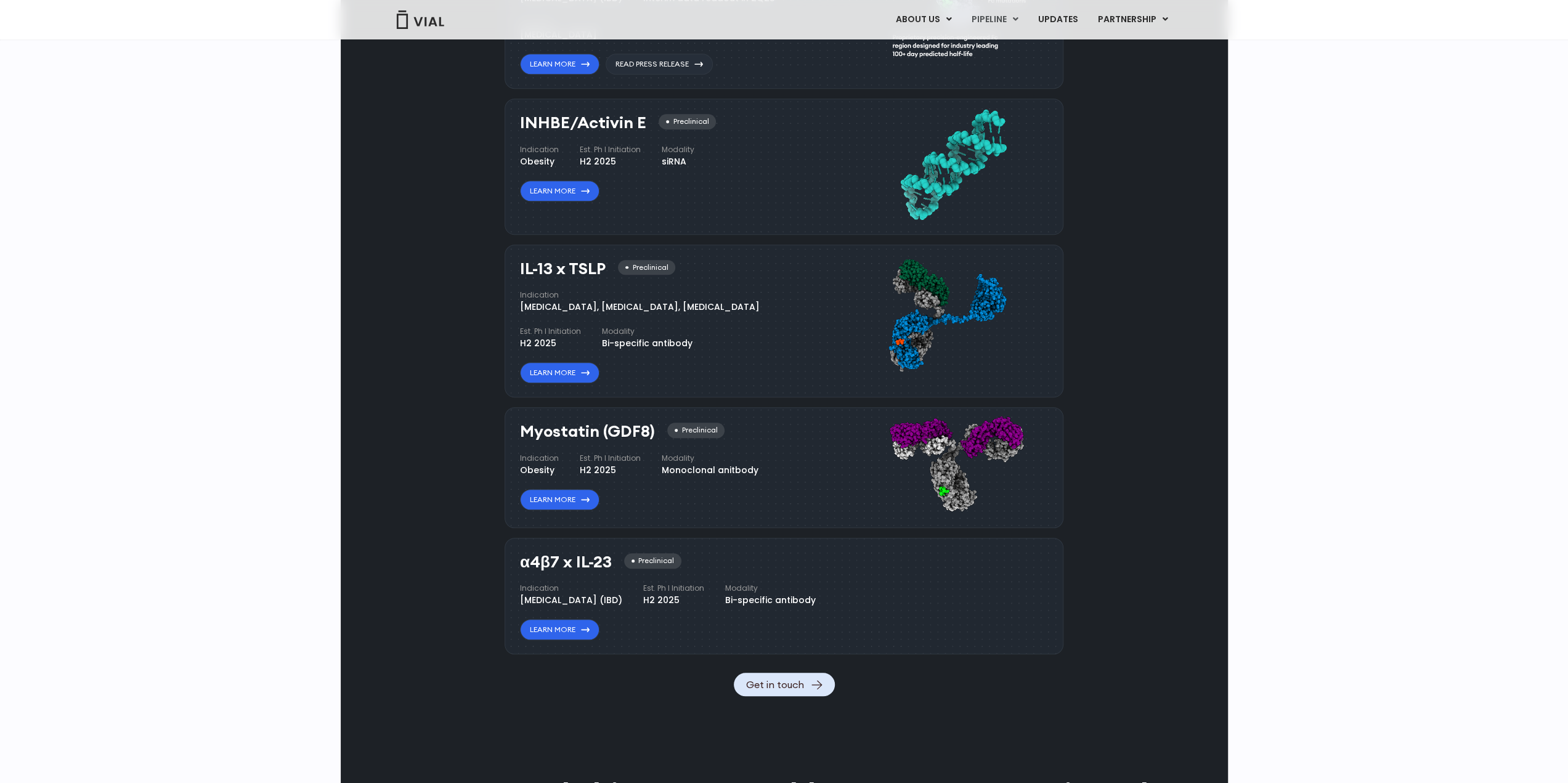
scroll to position [1048, 0]
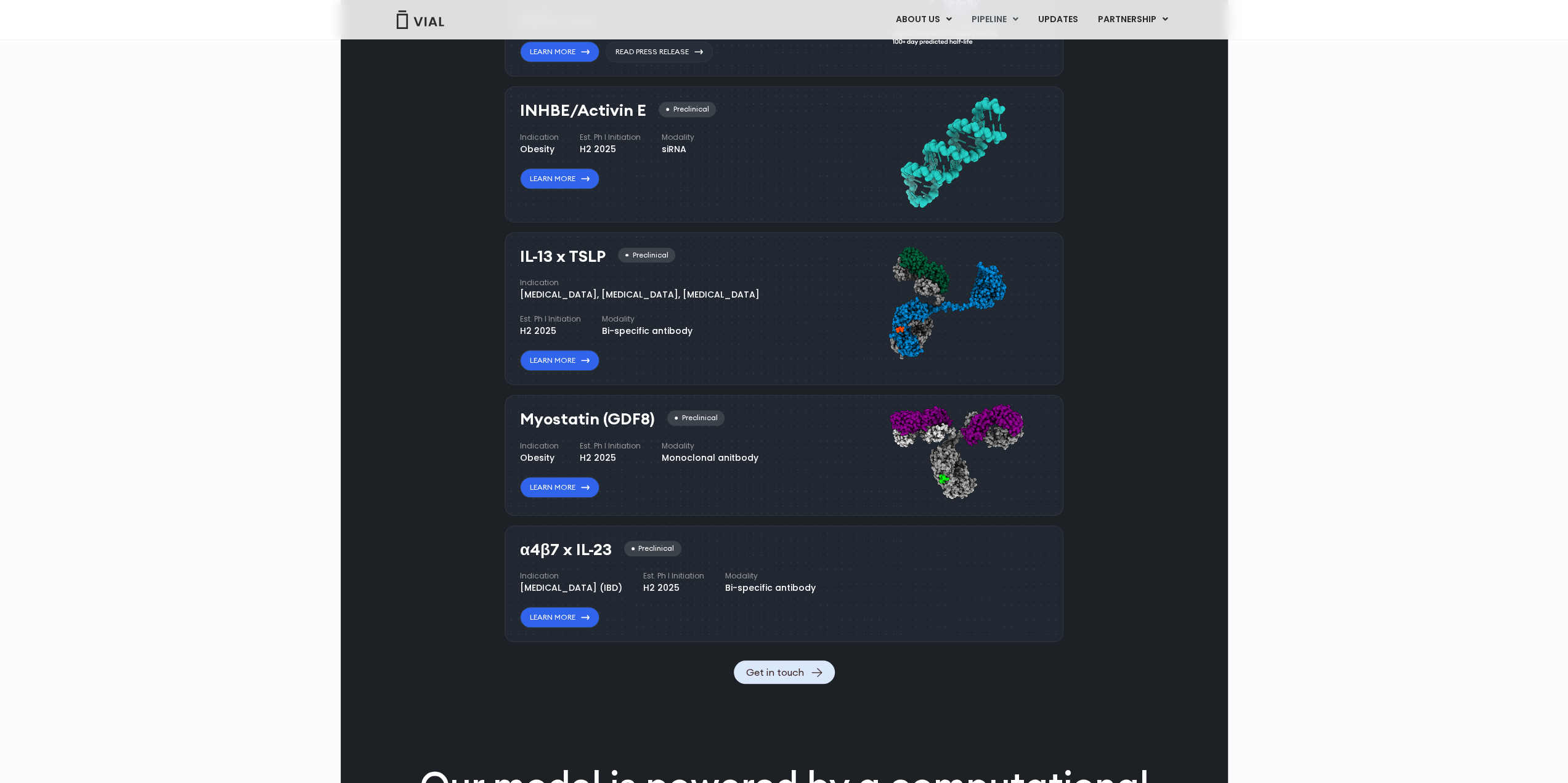
click at [387, 597] on div "Pipeline TL1A HLE Phase I VIAL-TL1A-HLE has started a phase 1 trial and remains…" at bounding box center [785, 249] width 859 height 869
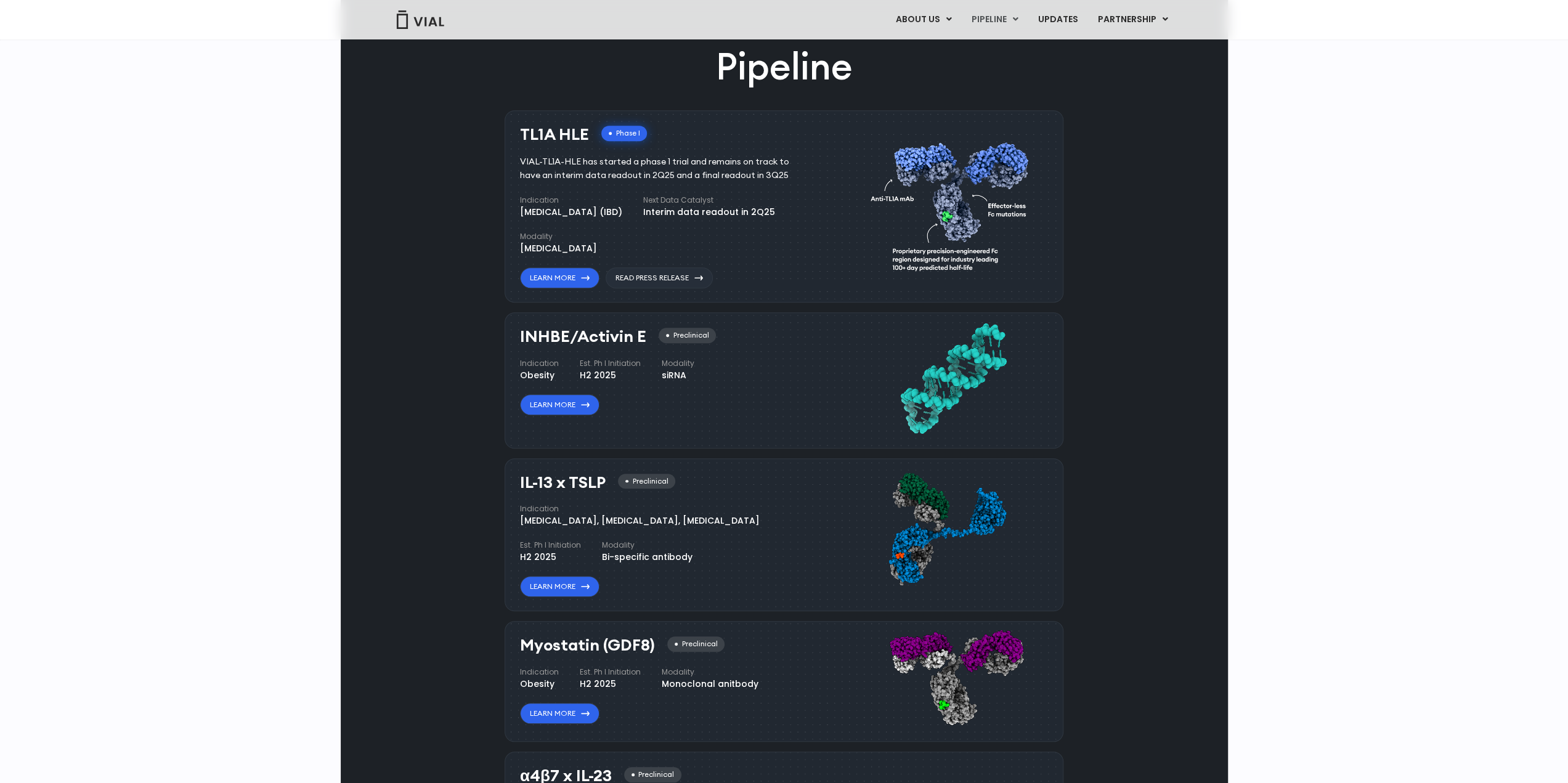
scroll to position [925, 0]
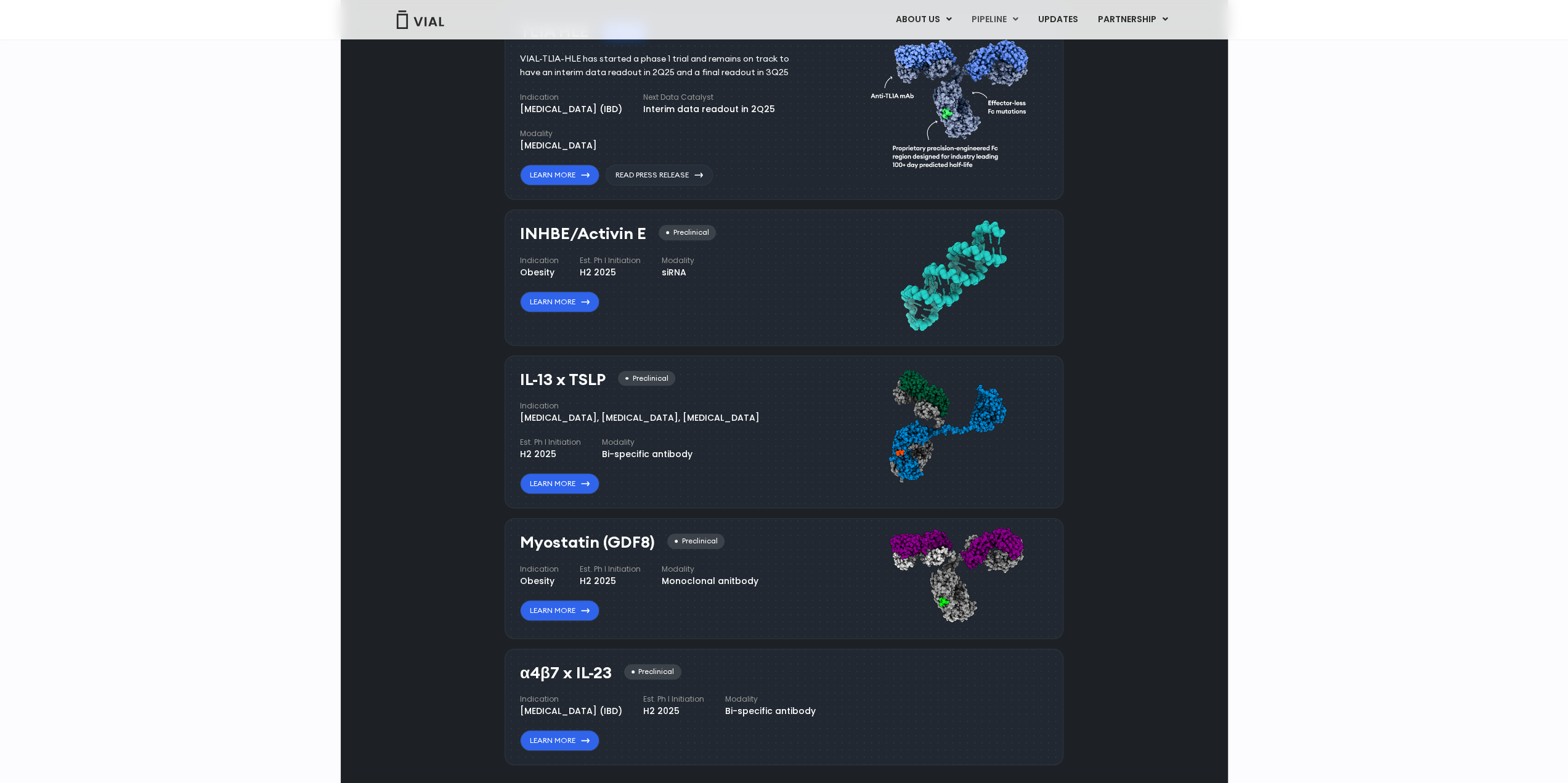
click at [1124, 475] on div "Pipeline TL1A HLE Phase I VIAL-TL1A-HLE has started a phase 1 trial and remains…" at bounding box center [785, 372] width 859 height 869
click at [548, 483] on link "Learn More" at bounding box center [560, 483] width 79 height 21
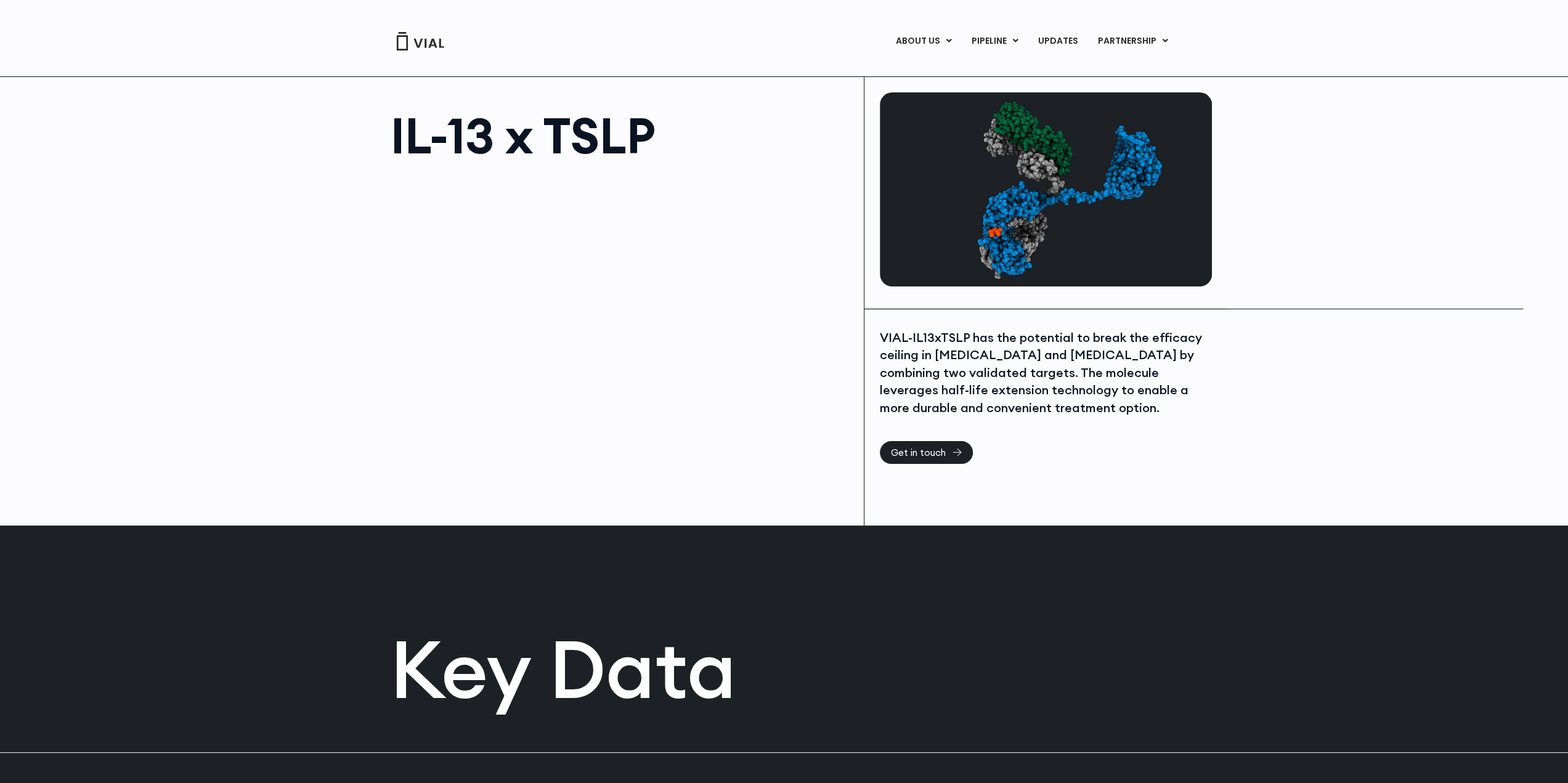
click at [678, 315] on div at bounding box center [621, 310] width 461 height 277
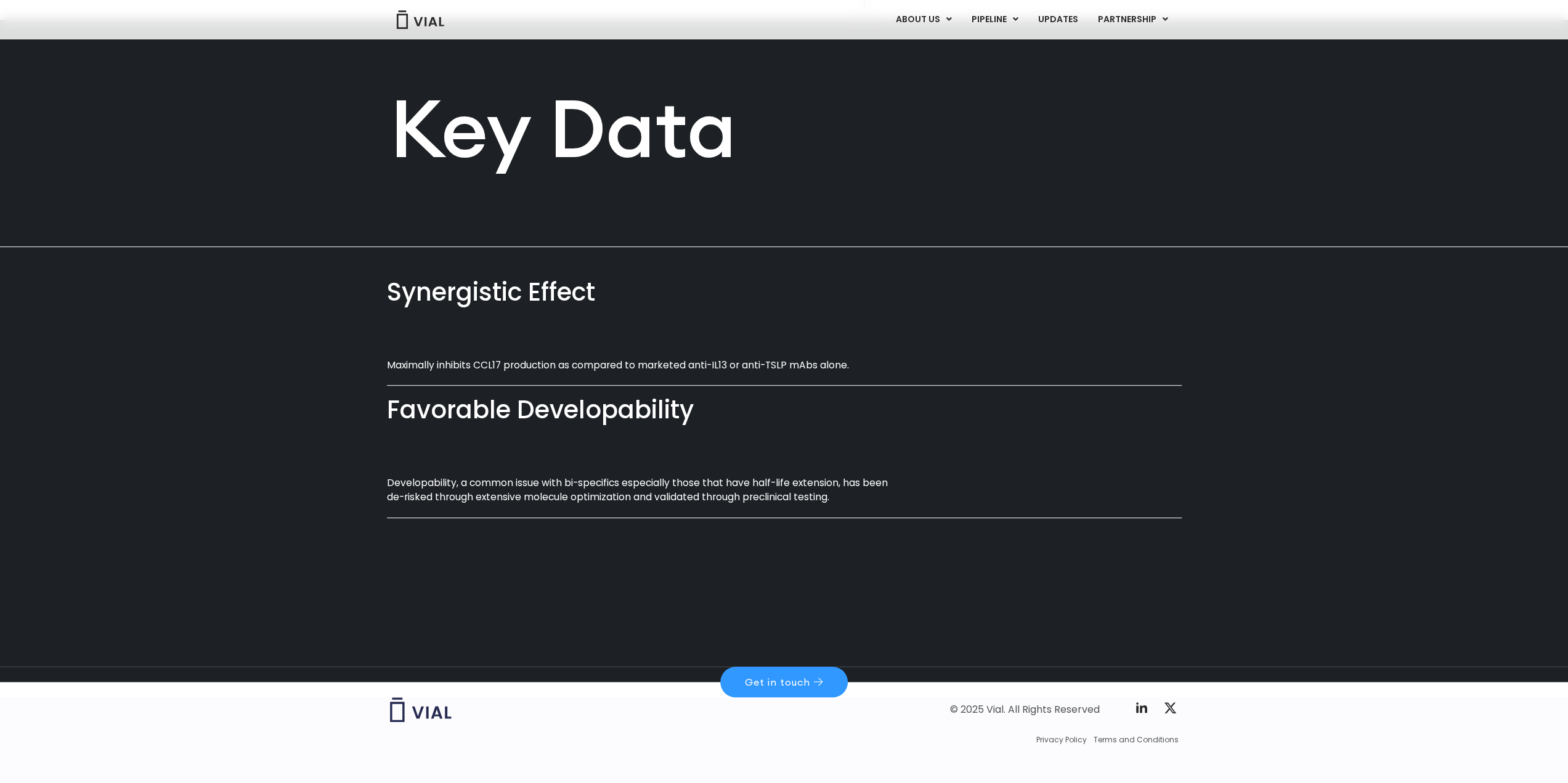
scroll to position [516, 0]
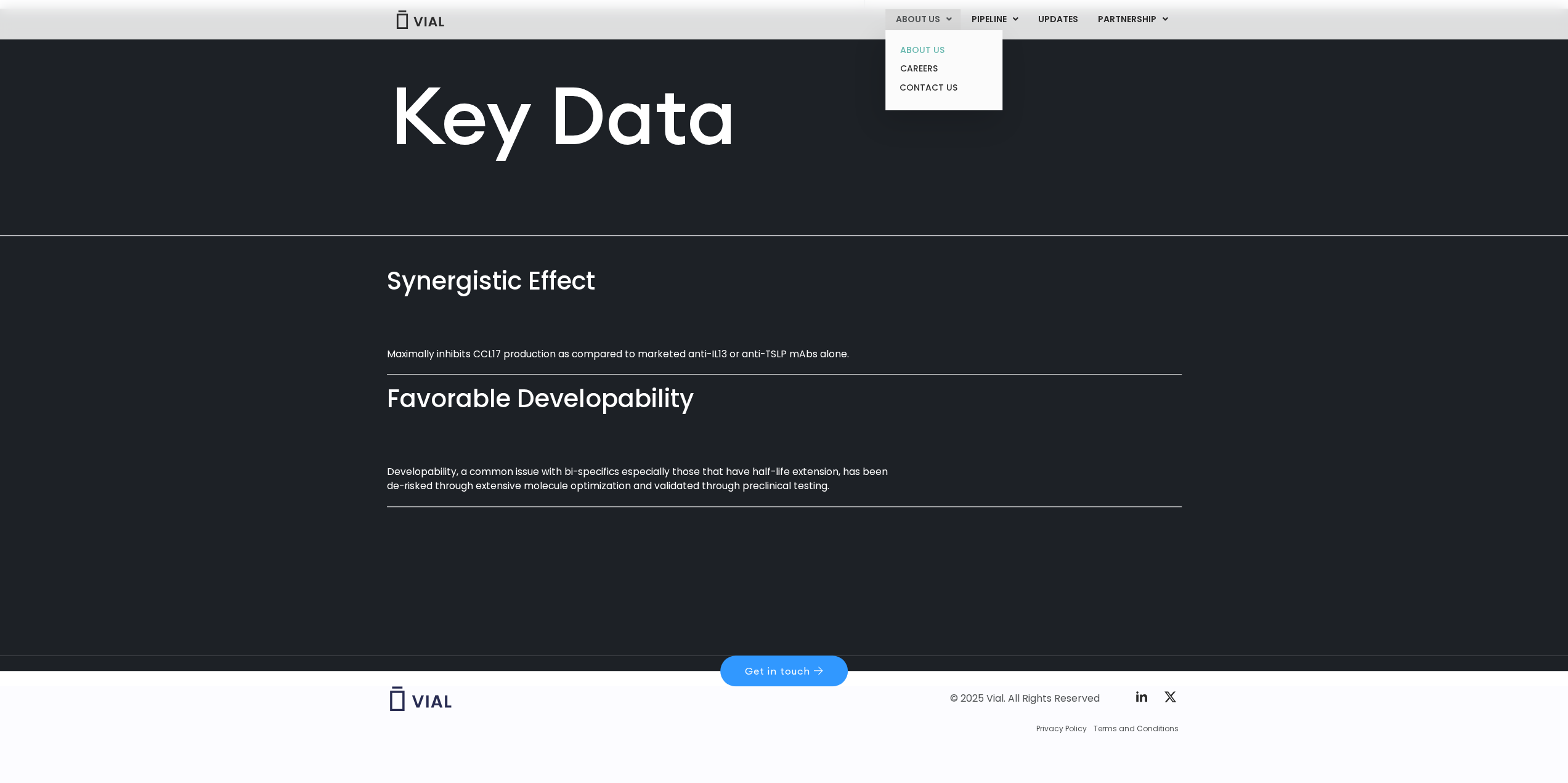
click at [925, 48] on link "ABOUT US" at bounding box center [944, 50] width 108 height 19
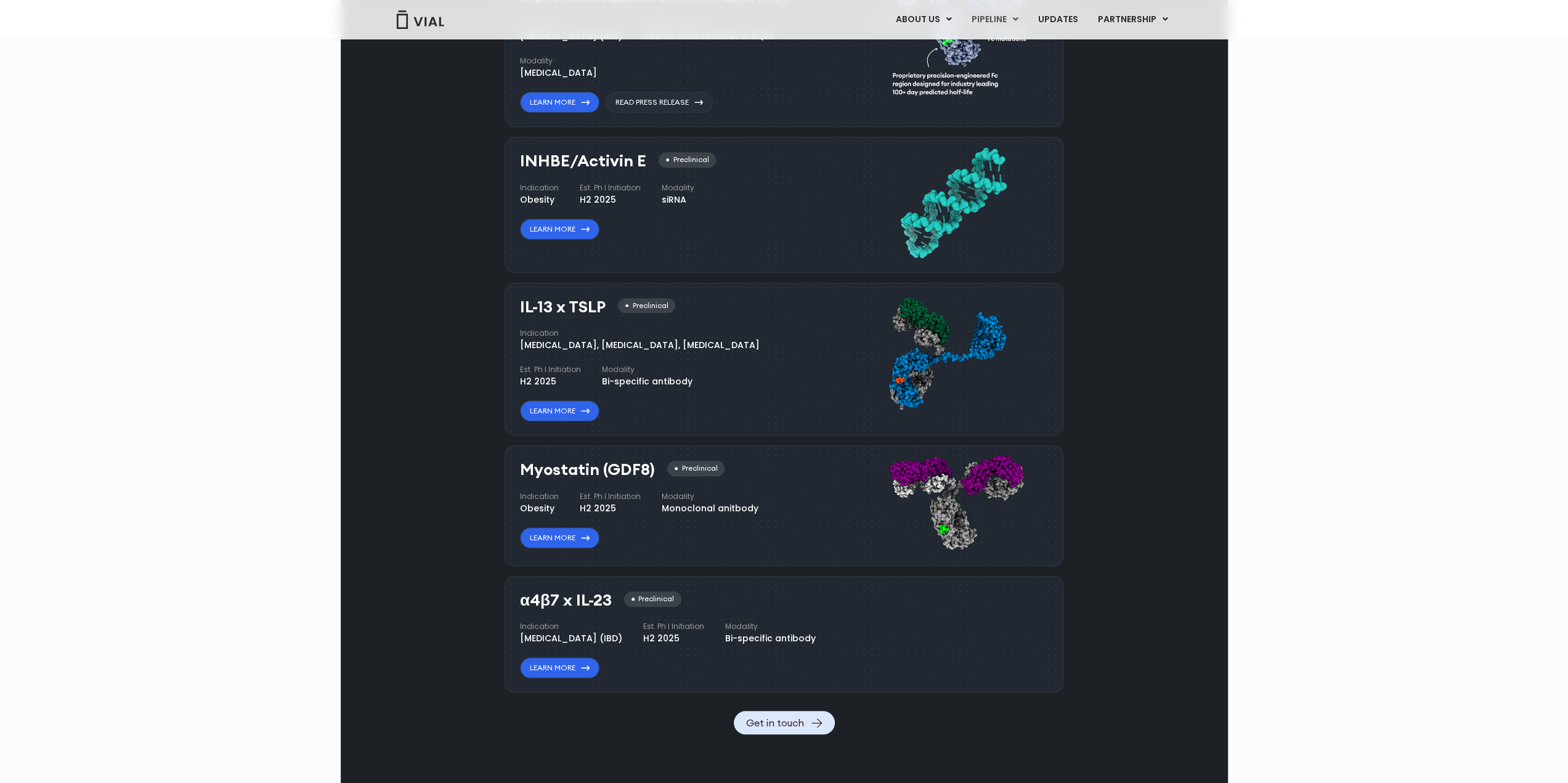
scroll to position [1047, 0]
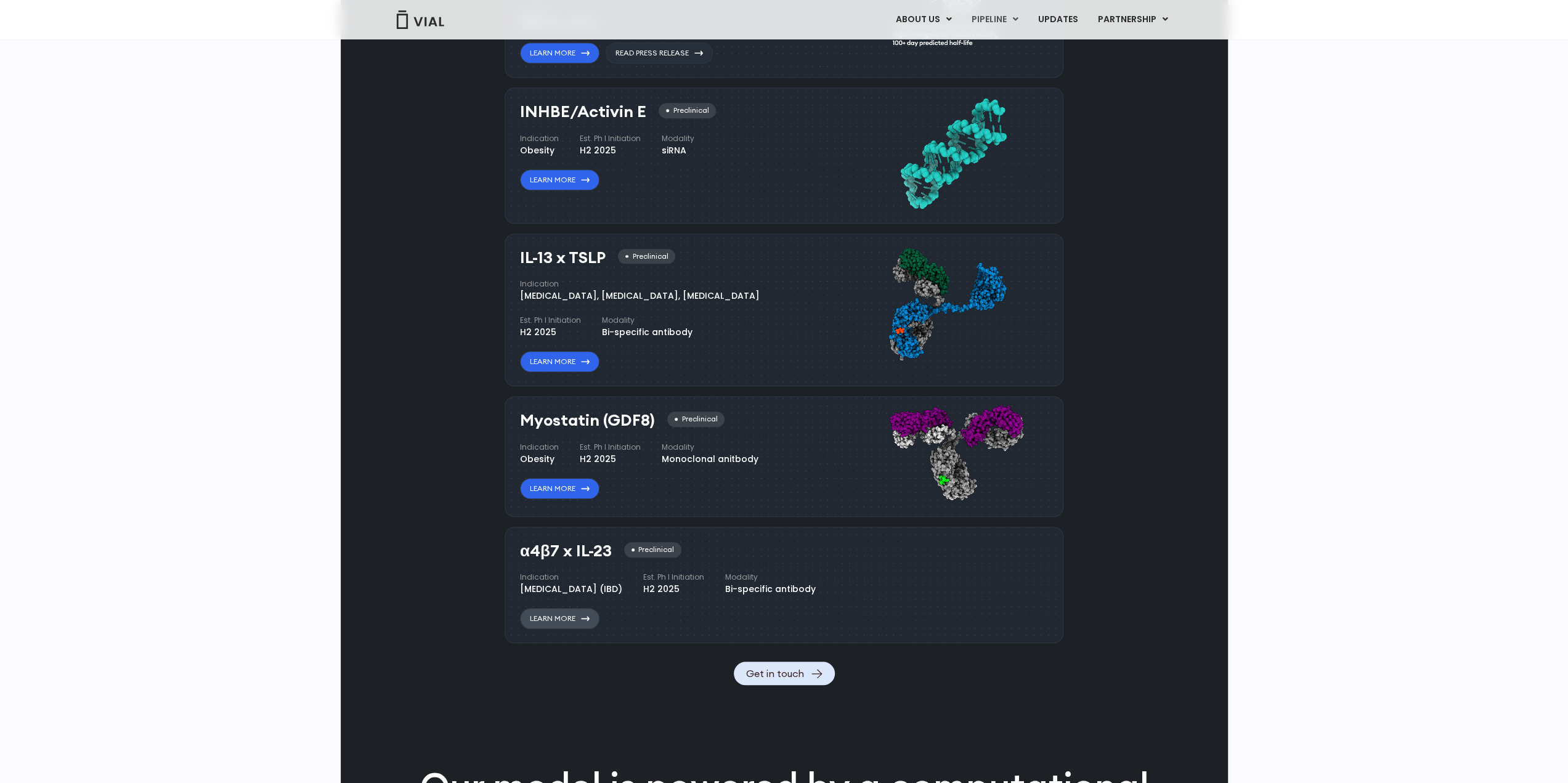
drag, startPoint x: 562, startPoint y: 651, endPoint x: 549, endPoint y: 650, distance: 13.0
click at [562, 629] on link "Learn More" at bounding box center [560, 618] width 79 height 21
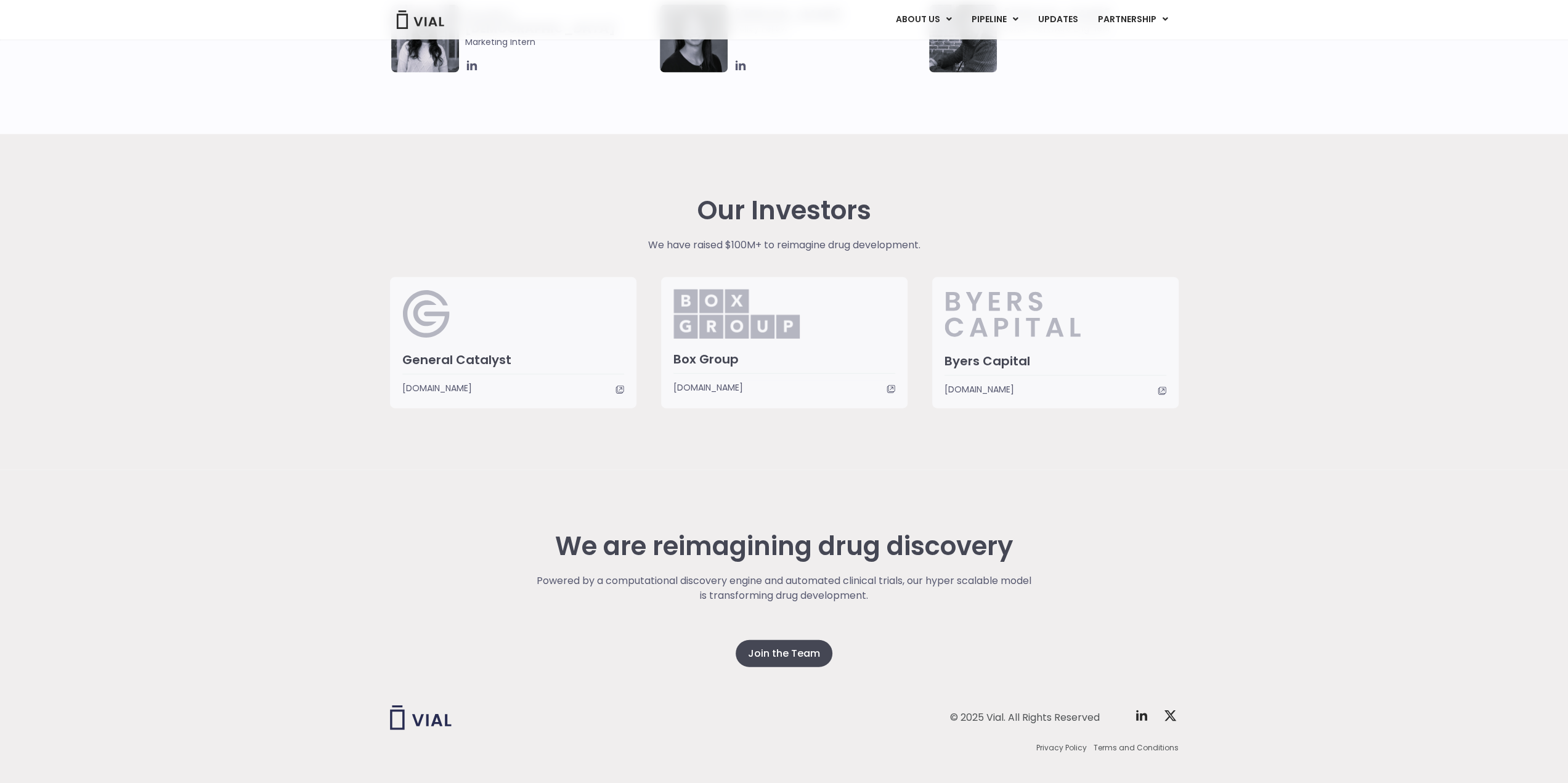
scroll to position [2722, 0]
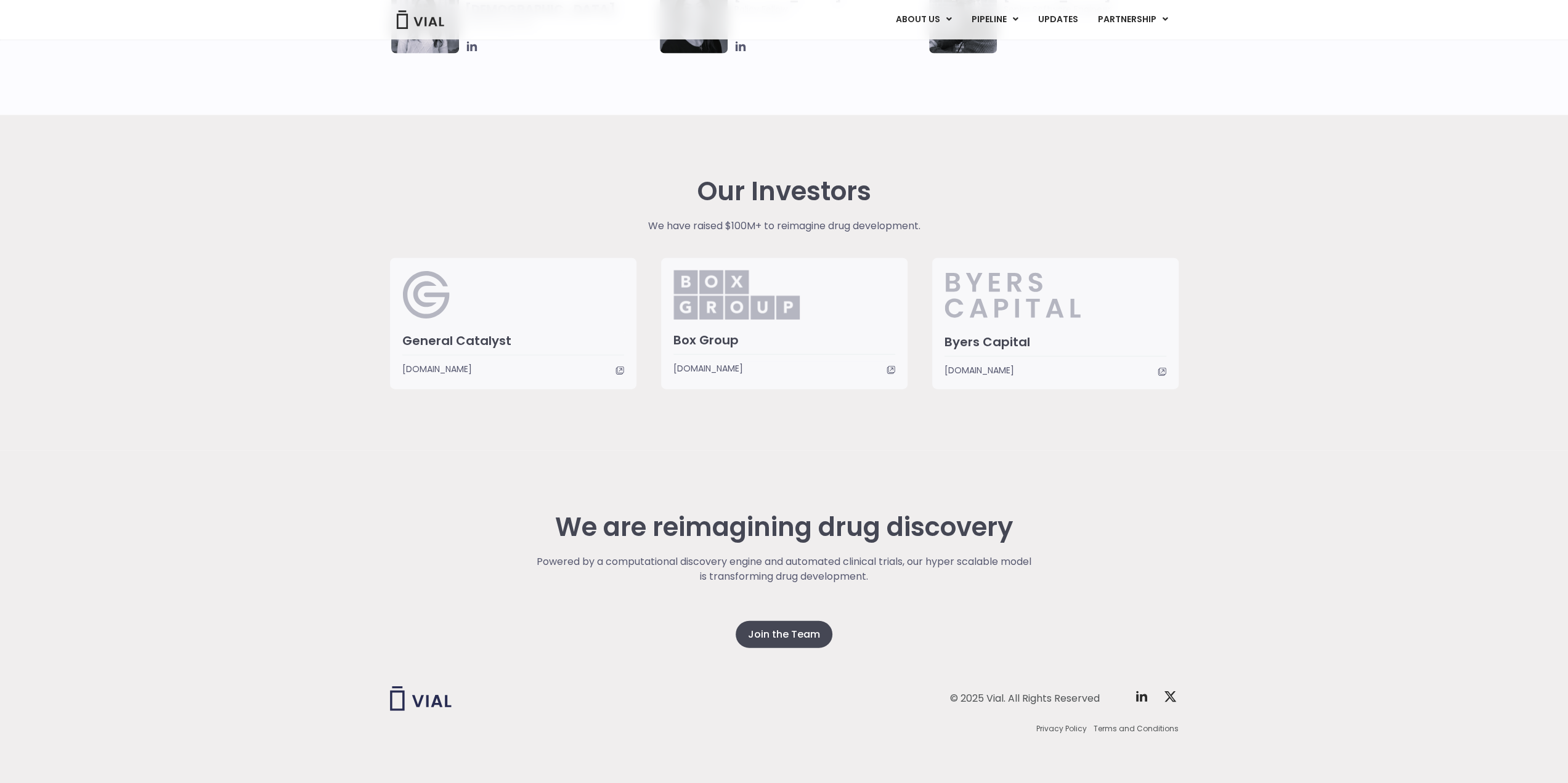
click at [278, 174] on div "Our Investors We have raised $100M+ to reimagine drug development. General Cata…" at bounding box center [784, 283] width 1568 height 336
click at [1009, 105] on link "MYOSTATIN (GDF8)" at bounding box center [1020, 107] width 108 height 19
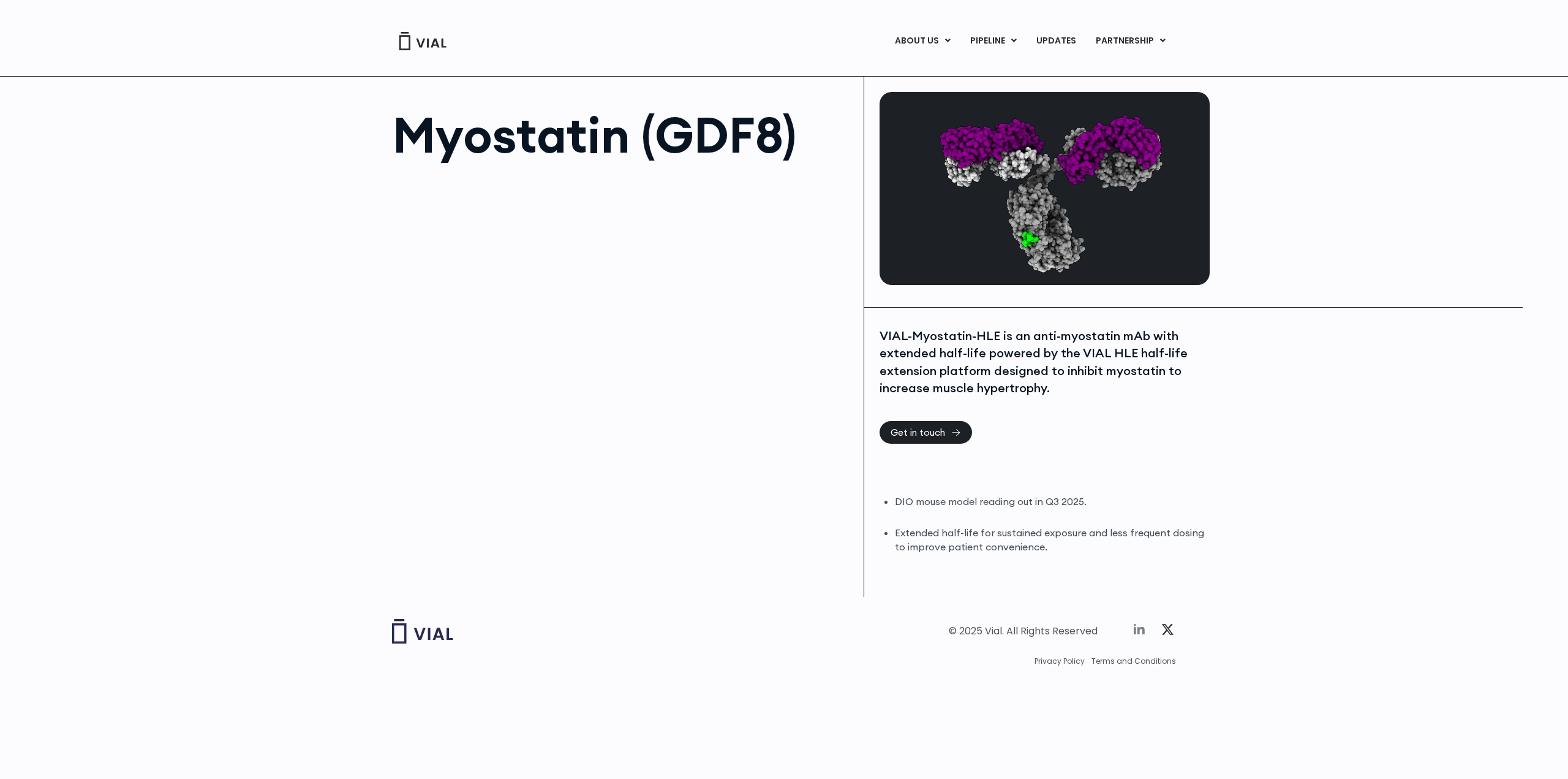
click at [1138, 626] on icon at bounding box center [1139, 629] width 15 height 15
